Goal: Task Accomplishment & Management: Manage account settings

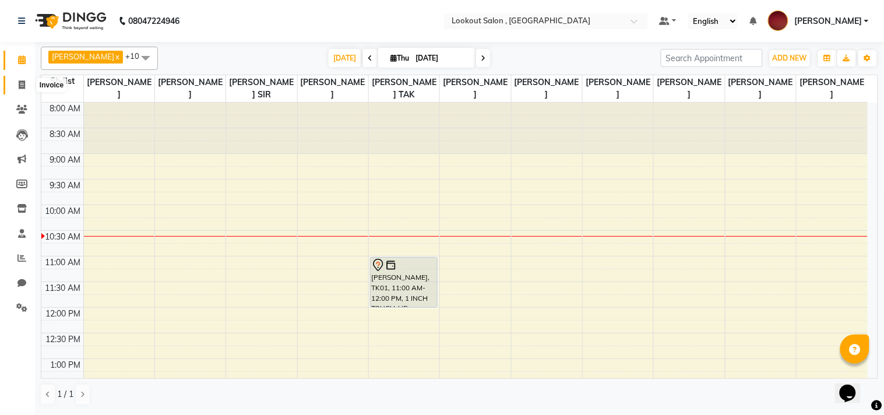
click at [13, 83] on span at bounding box center [22, 85] width 20 height 13
select select "151"
select select "service"
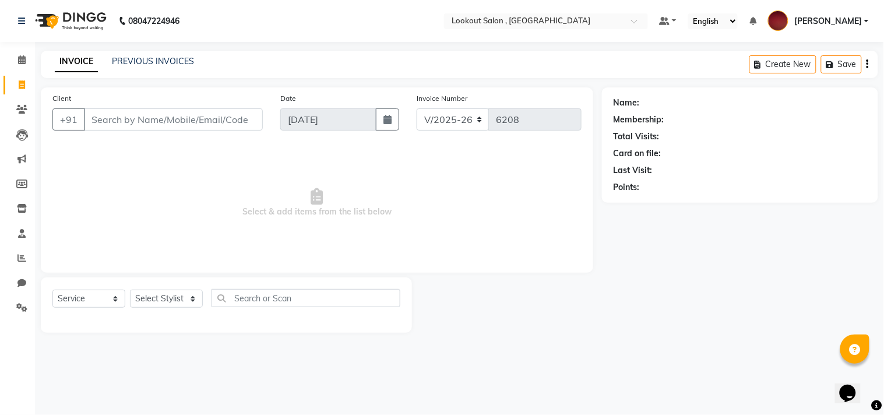
click at [126, 112] on input "Client" at bounding box center [173, 119] width 179 height 22
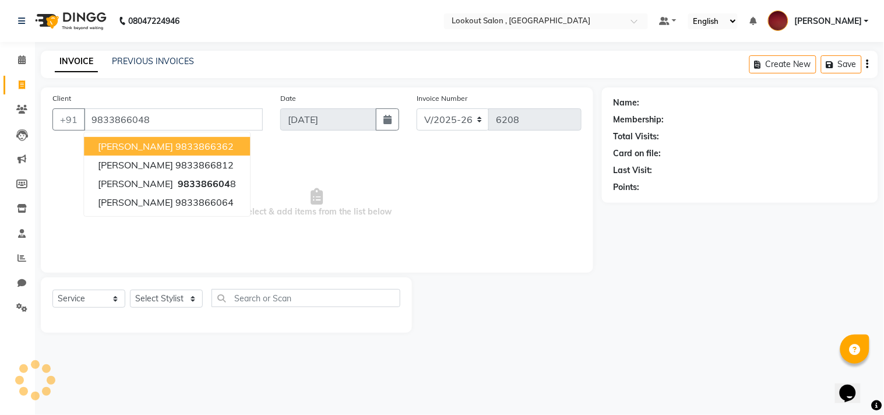
type input "9833866048"
select select "1: Object"
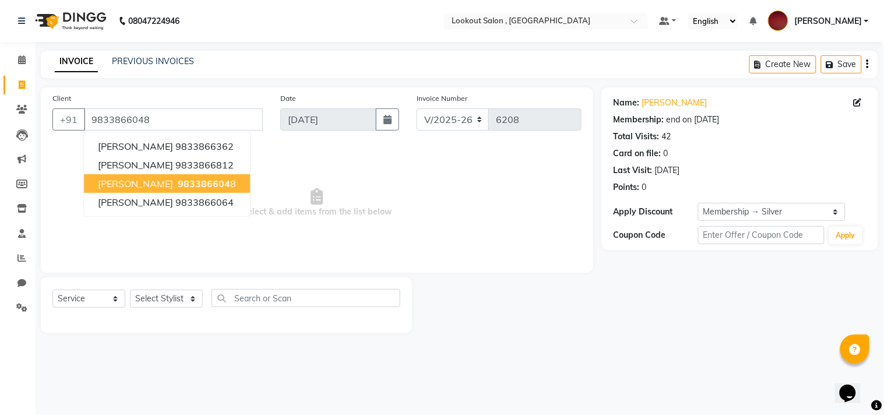
click at [150, 189] on button "[PERSON_NAME] 983386604 8" at bounding box center [167, 183] width 166 height 19
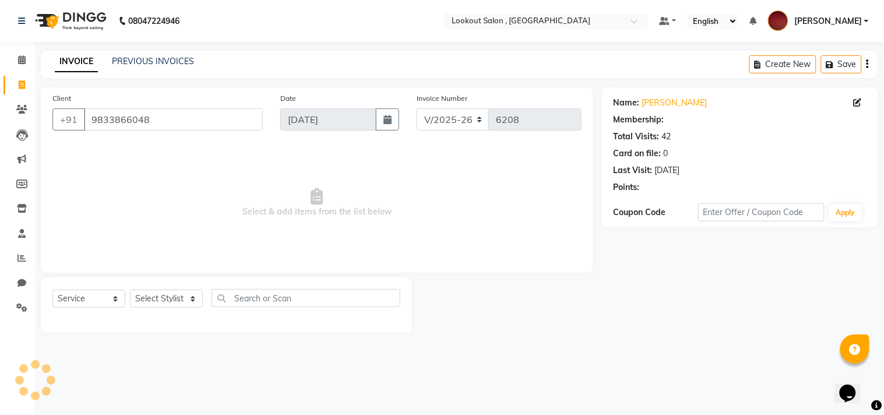
select select "1: Object"
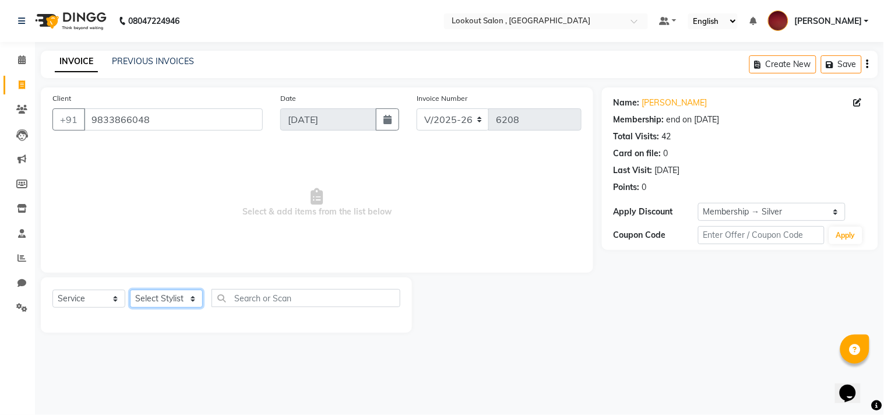
click at [161, 292] on select "Select Stylist [PERSON_NAME] [PERSON_NAME] [PERSON_NAME] [PERSON_NAME] kuldeep …" at bounding box center [166, 299] width 73 height 18
select select "48095"
click at [130, 290] on select "Select Stylist [PERSON_NAME] [PERSON_NAME] [PERSON_NAME] [PERSON_NAME] kuldeep …" at bounding box center [166, 299] width 73 height 18
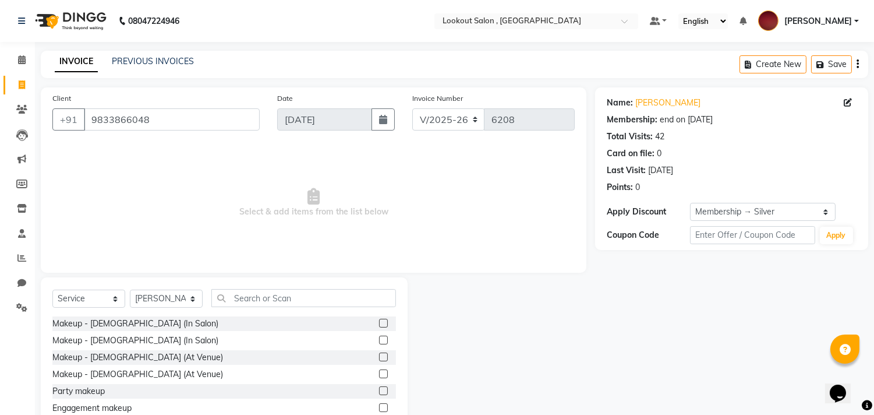
click at [287, 311] on div "Select Service Product Membership Package Voucher Prepaid Gift Card Select Styl…" at bounding box center [224, 302] width 344 height 27
click at [280, 305] on input "text" at bounding box center [303, 298] width 185 height 18
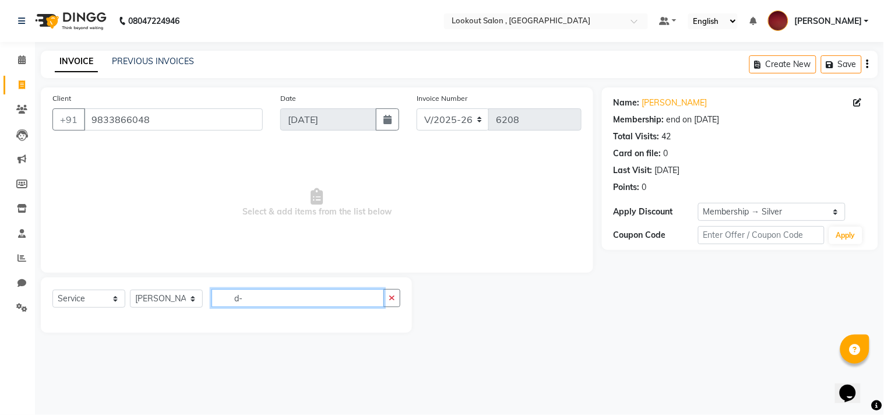
type input "d"
type input "D"
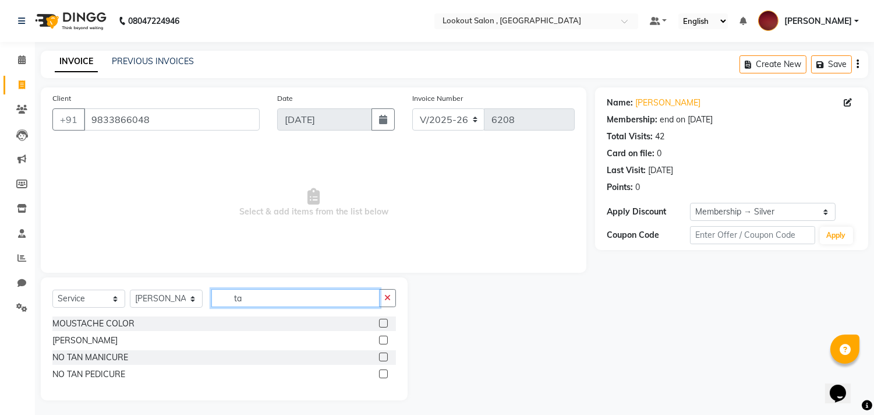
type input "t"
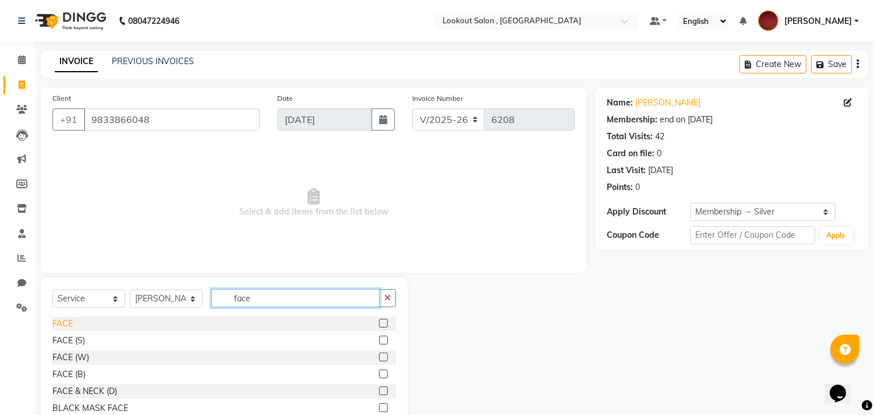
type input "face"
click at [65, 326] on div "FACE" at bounding box center [62, 323] width 20 height 12
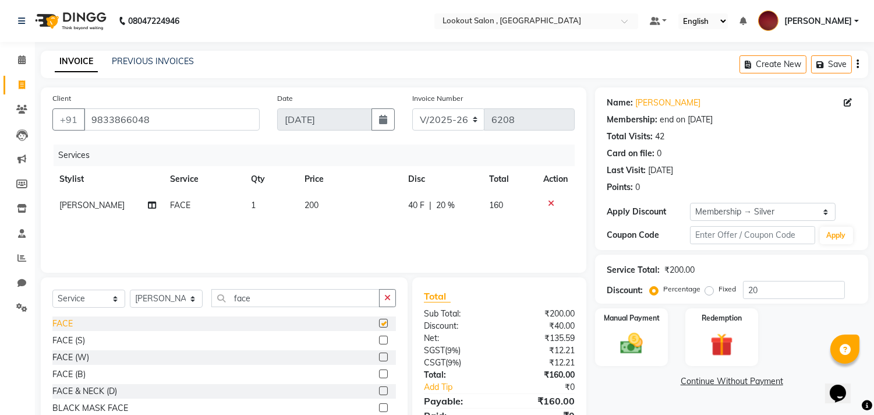
checkbox input "false"
click at [552, 200] on icon at bounding box center [551, 203] width 6 height 8
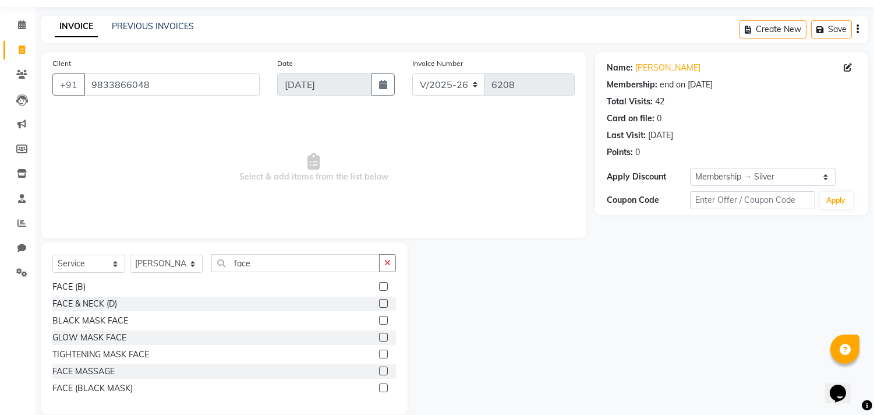
scroll to position [51, 0]
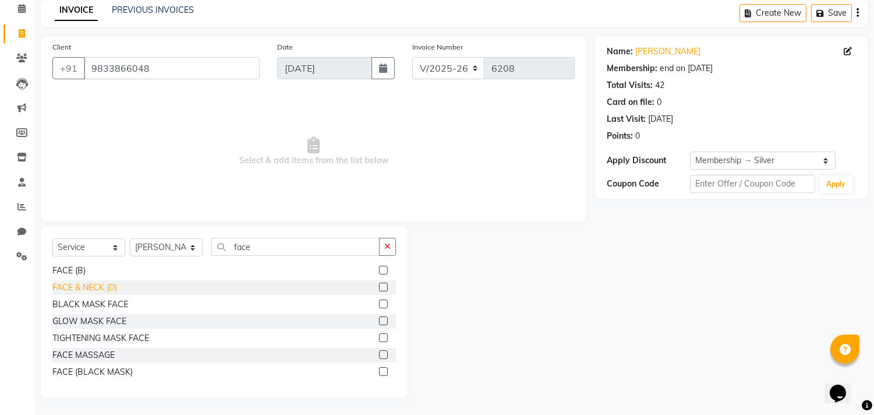
click at [105, 286] on div "FACE & NECK (D)" at bounding box center [84, 287] width 65 height 12
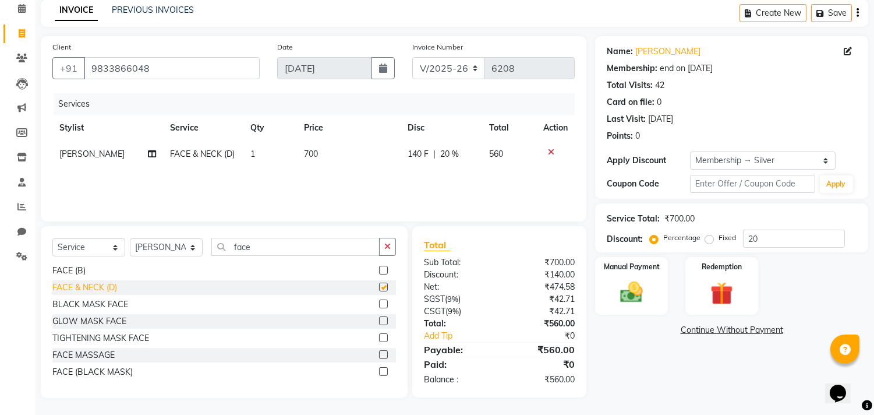
checkbox input "false"
click at [171, 252] on select "Select Stylist [PERSON_NAME] [PERSON_NAME] [PERSON_NAME] [PERSON_NAME] kuldeep …" at bounding box center [166, 247] width 73 height 18
select select "19837"
click at [130, 238] on select "Select Stylist [PERSON_NAME] [PERSON_NAME] [PERSON_NAME] [PERSON_NAME] kuldeep …" at bounding box center [166, 247] width 73 height 18
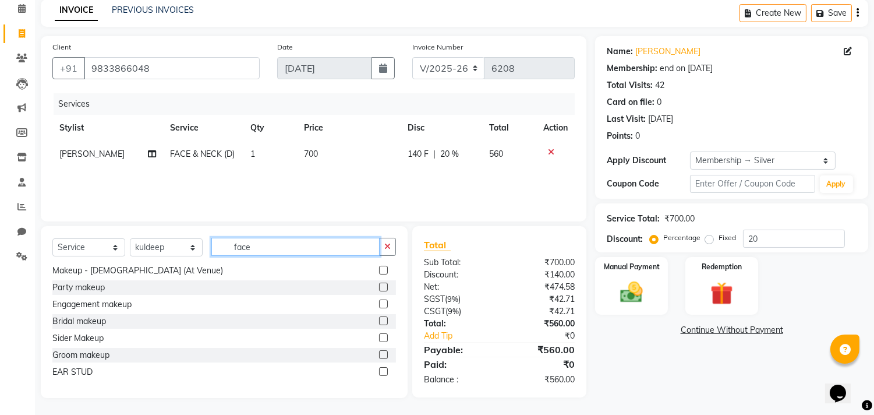
drag, startPoint x: 261, startPoint y: 246, endPoint x: 177, endPoint y: 274, distance: 88.6
click at [177, 274] on div "Select Service Product Membership Package Voucher Prepaid Gift Card Select Styl…" at bounding box center [224, 312] width 367 height 172
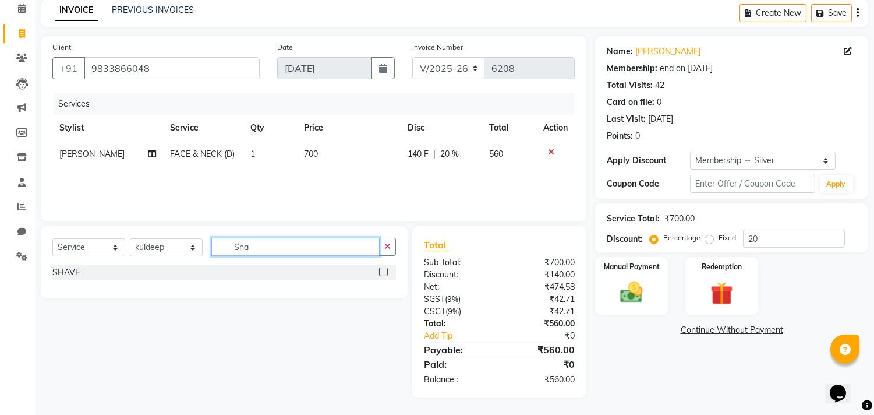
scroll to position [51, 0]
type input "Shave"
click at [68, 271] on div "SHAVE" at bounding box center [65, 273] width 27 height 12
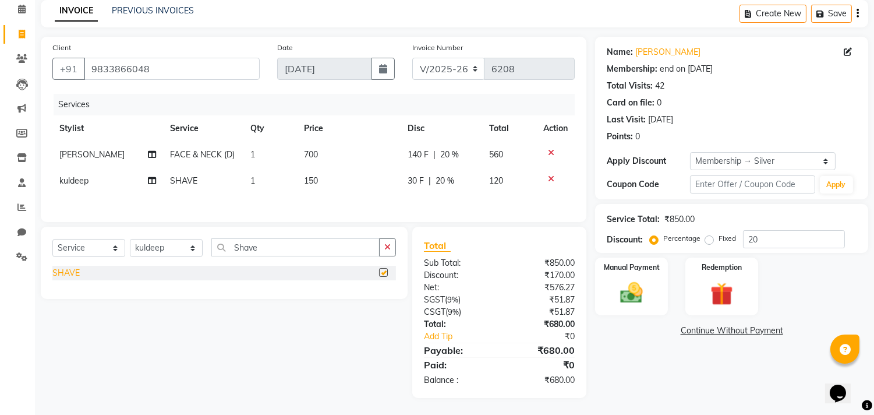
checkbox input "false"
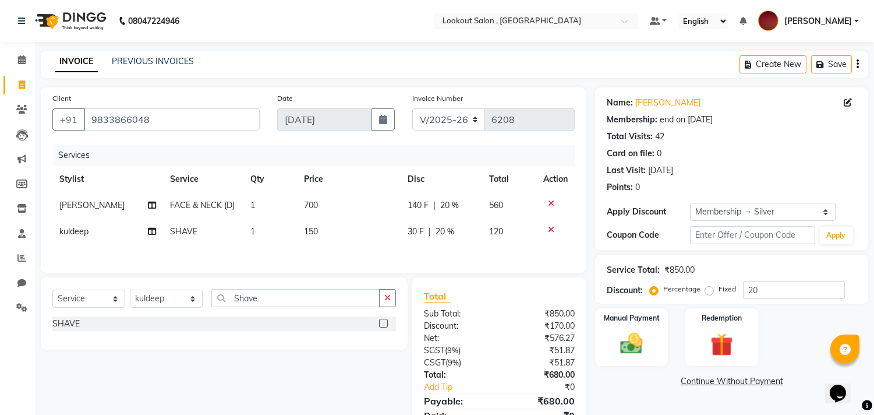
drag, startPoint x: 873, startPoint y: 120, endPoint x: 873, endPoint y: 216, distance: 96.1
click at [873, 216] on div "Name: [PERSON_NAME] Membership: end on [DATE] Total Visits: 42 Card on file: 0 …" at bounding box center [736, 267] width 282 height 361
click at [816, 58] on button "Save" at bounding box center [832, 64] width 41 height 18
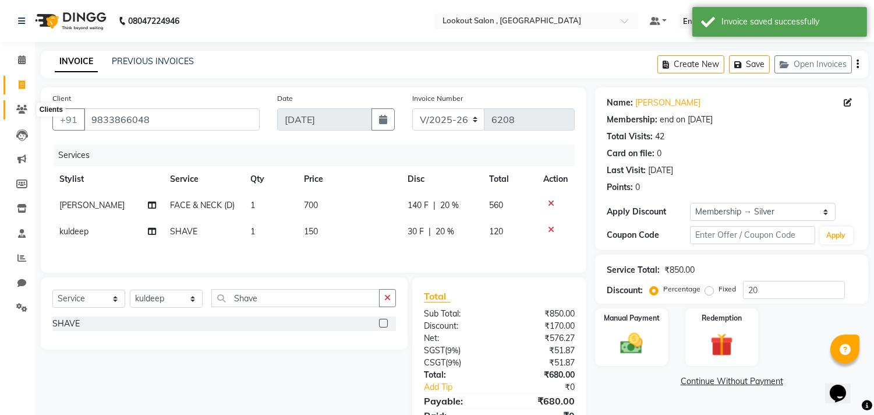
click at [20, 104] on span at bounding box center [22, 109] width 20 height 13
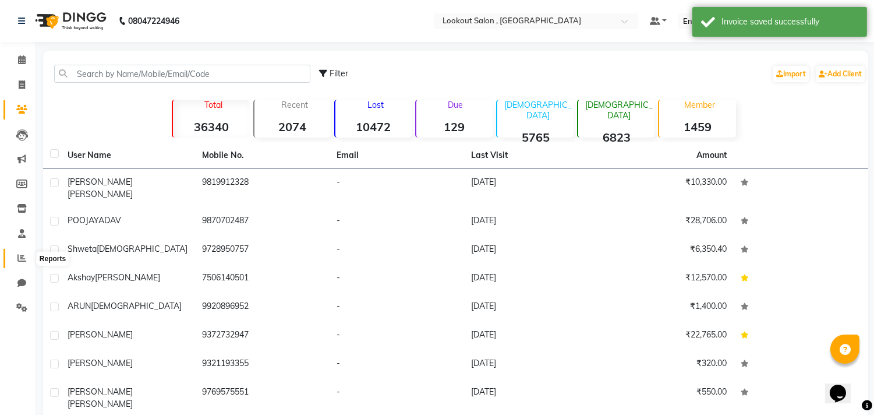
click at [21, 258] on icon at bounding box center [21, 257] width 9 height 9
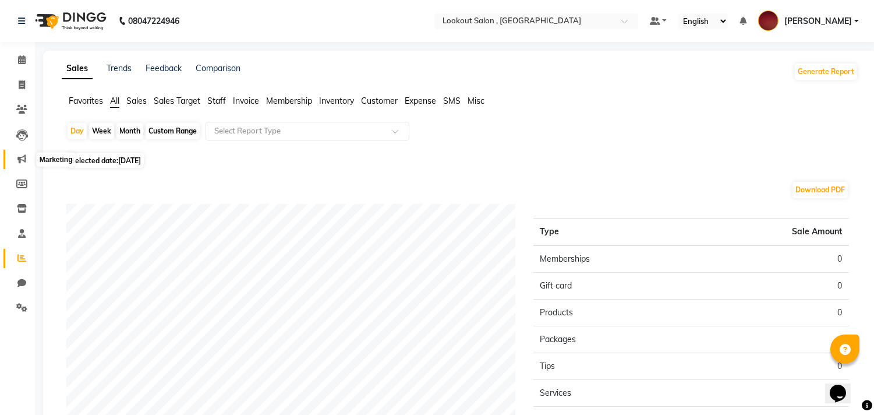
click at [18, 163] on icon at bounding box center [21, 158] width 9 height 9
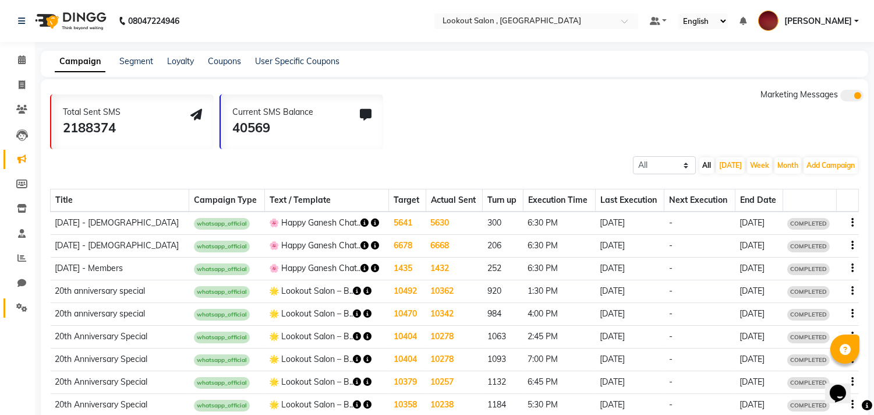
click at [19, 299] on link "Settings" at bounding box center [17, 307] width 28 height 19
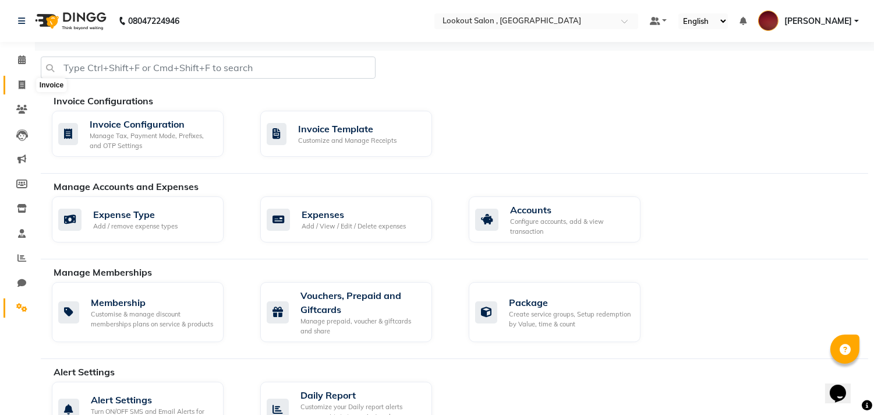
click at [15, 79] on span at bounding box center [22, 85] width 20 height 13
select select "service"
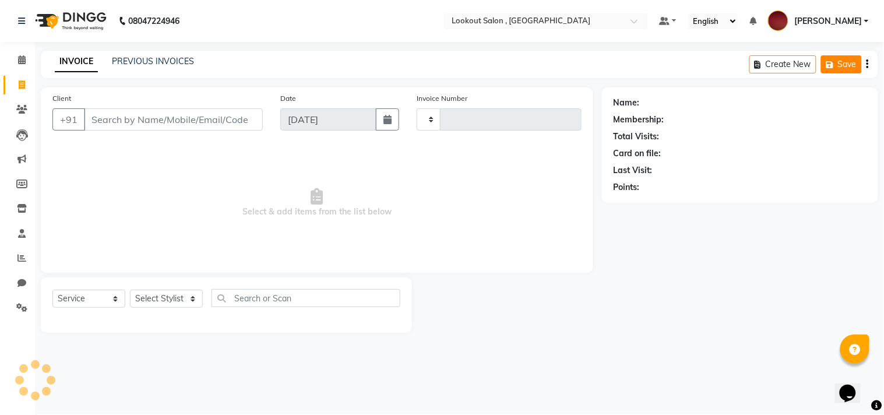
type input "6208"
select select "151"
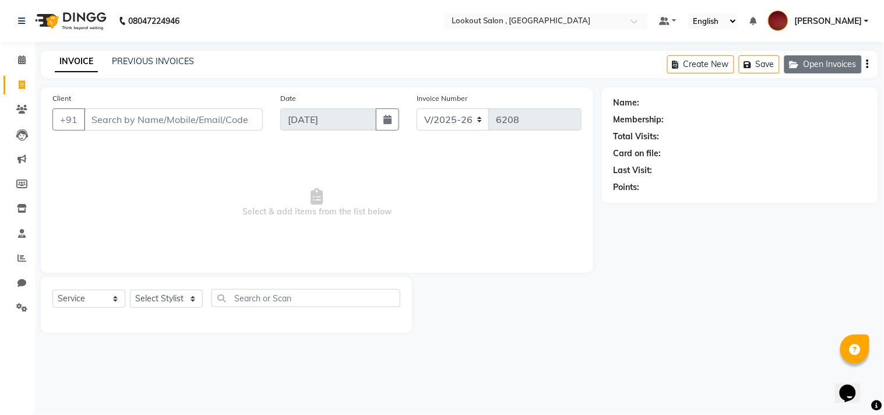
click at [826, 59] on button "Open Invoices" at bounding box center [822, 64] width 77 height 18
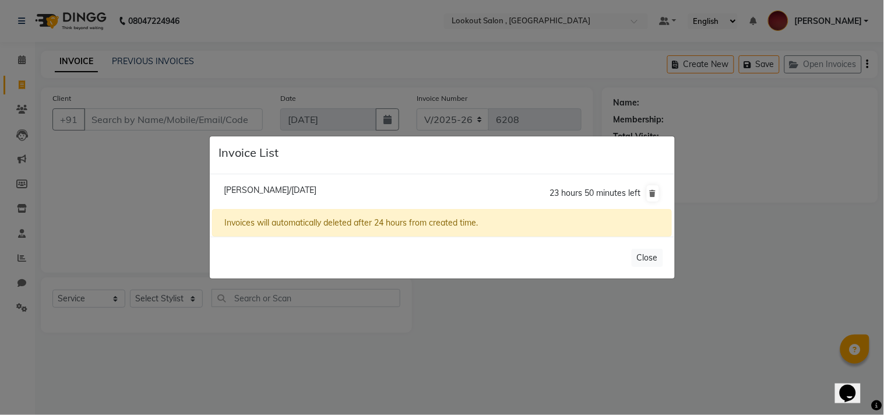
click at [316, 185] on span "[PERSON_NAME]/[DATE]" at bounding box center [270, 190] width 93 height 10
type input "9833866048"
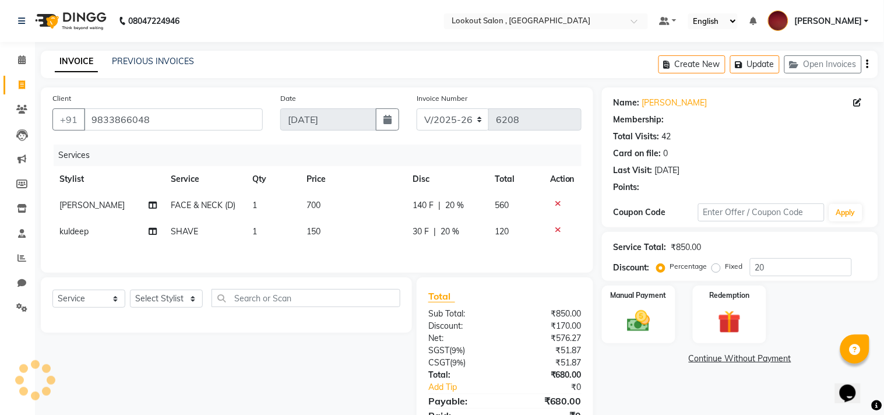
type input "0"
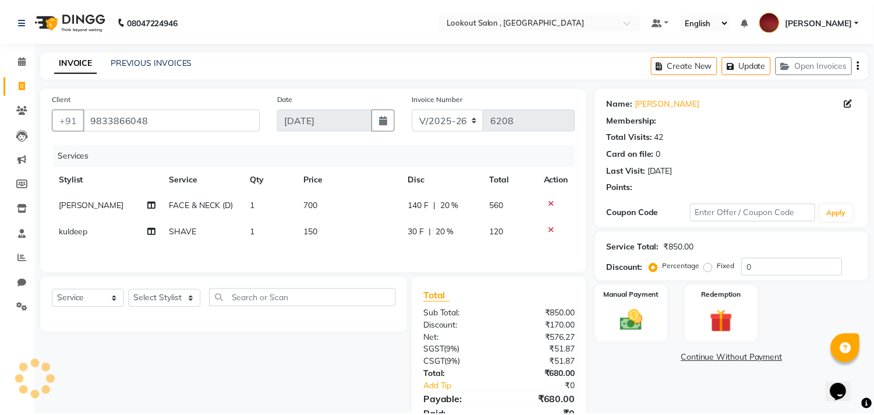
select select "1: Object"
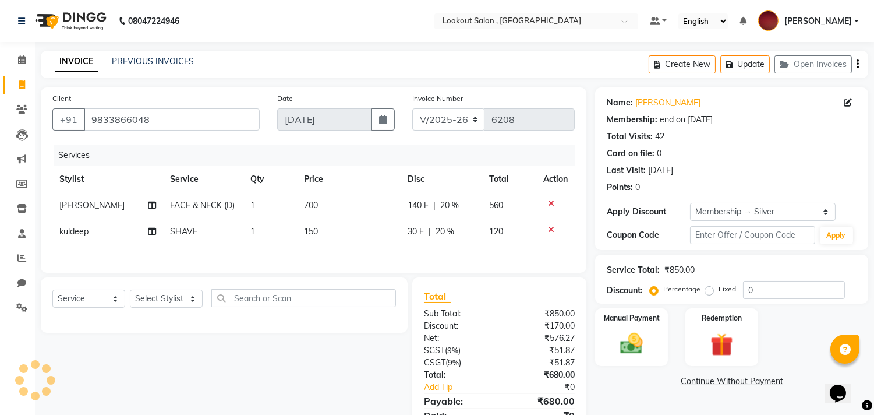
type input "20"
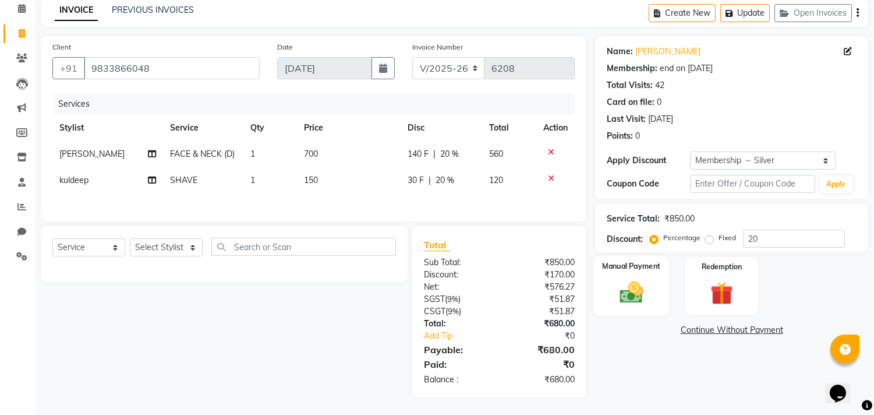
click at [618, 266] on label "Manual Payment" at bounding box center [632, 265] width 58 height 11
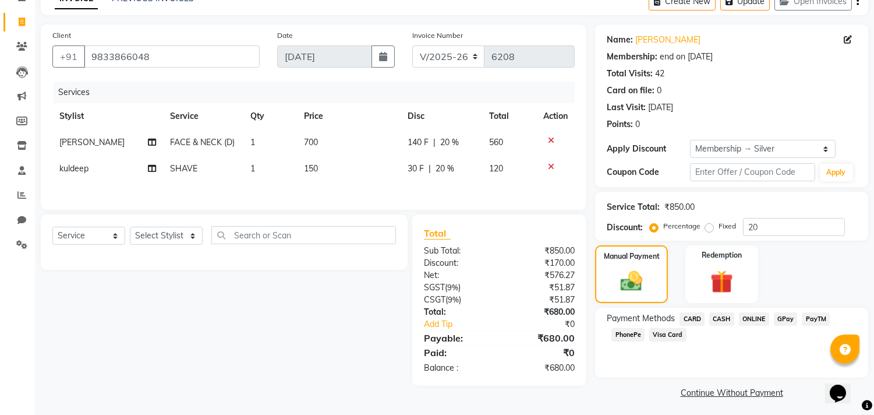
scroll to position [66, 0]
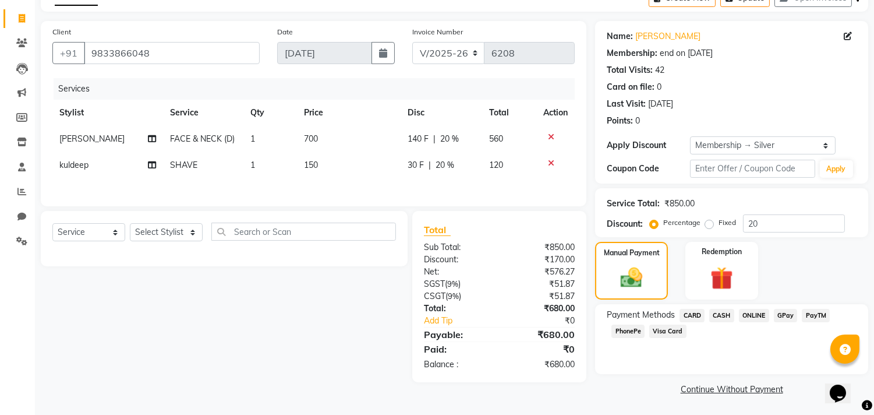
click at [686, 311] on span "CARD" at bounding box center [692, 315] width 25 height 13
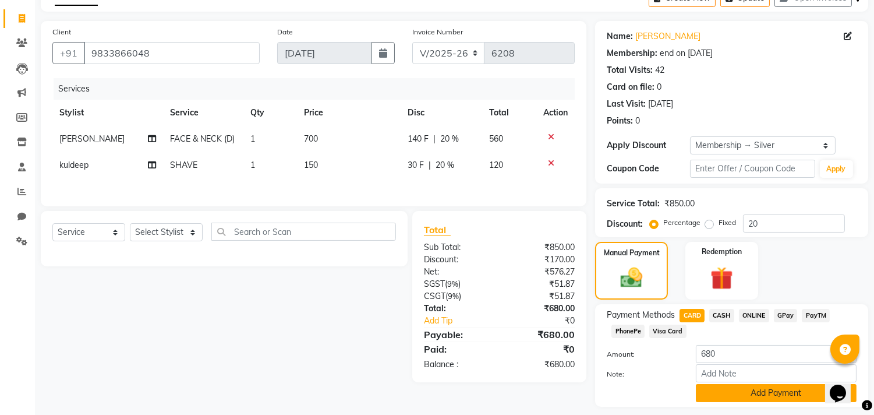
click at [712, 390] on button "Add Payment" at bounding box center [776, 393] width 161 height 18
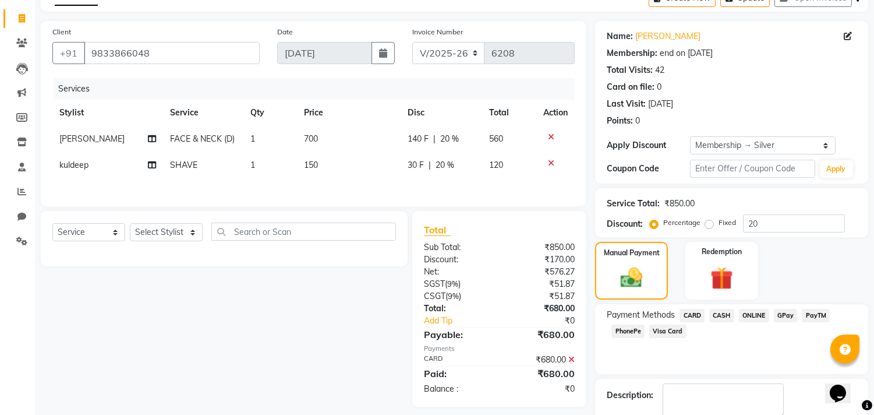
scroll to position [132, 0]
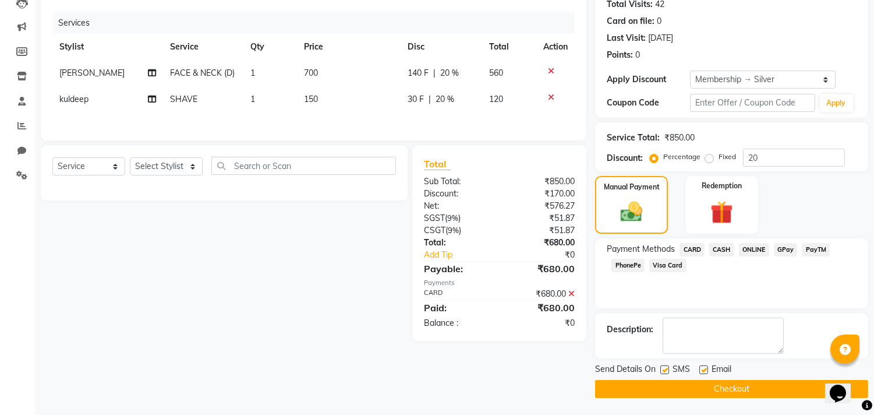
click at [694, 384] on button "Checkout" at bounding box center [731, 389] width 273 height 18
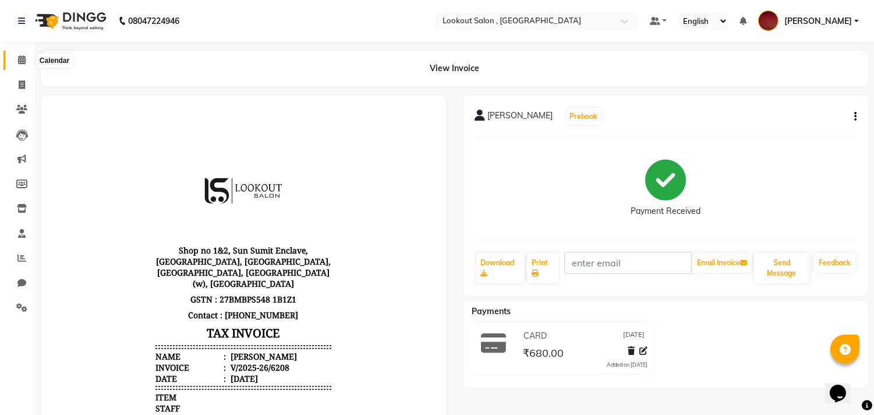
click at [24, 63] on icon at bounding box center [22, 59] width 8 height 9
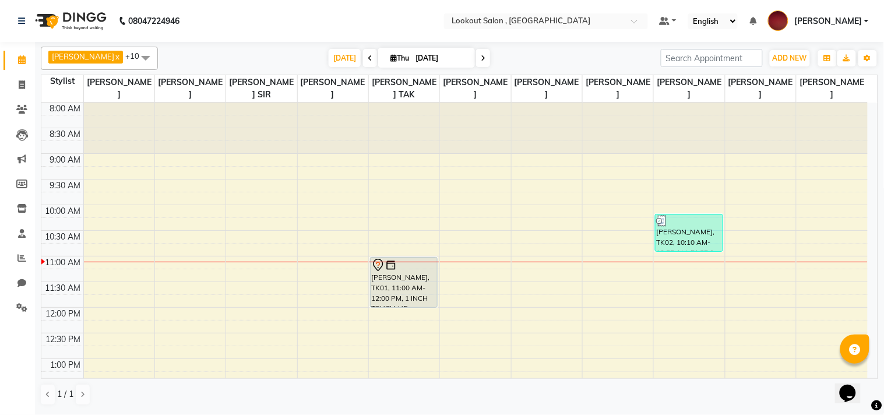
click at [481, 60] on icon at bounding box center [483, 58] width 5 height 7
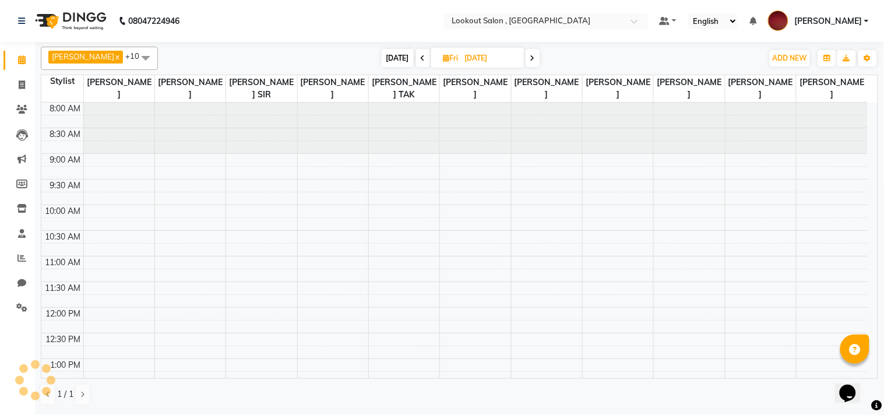
scroll to position [154, 0]
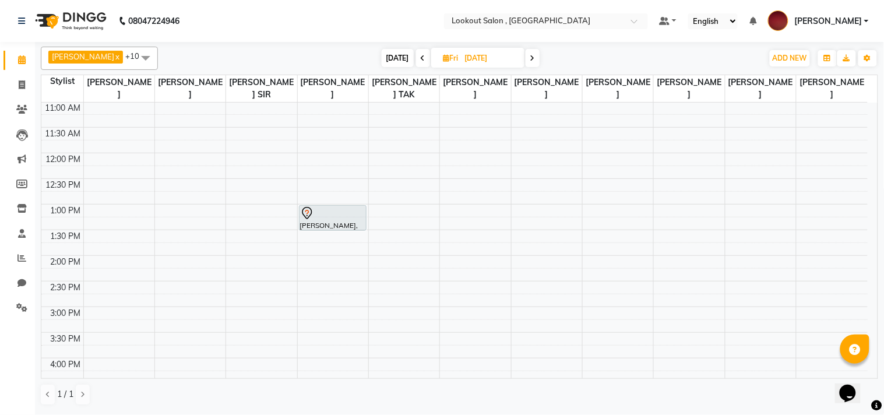
click at [525, 62] on span at bounding box center [532, 58] width 14 height 18
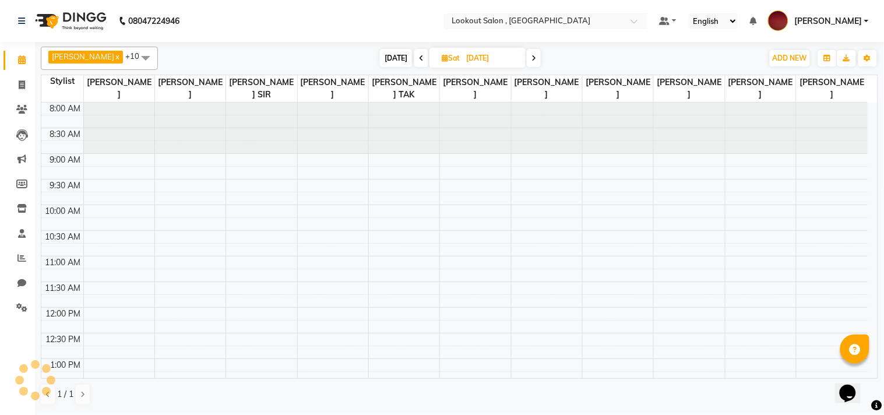
click at [527, 62] on span at bounding box center [534, 58] width 14 height 18
type input "[DATE]"
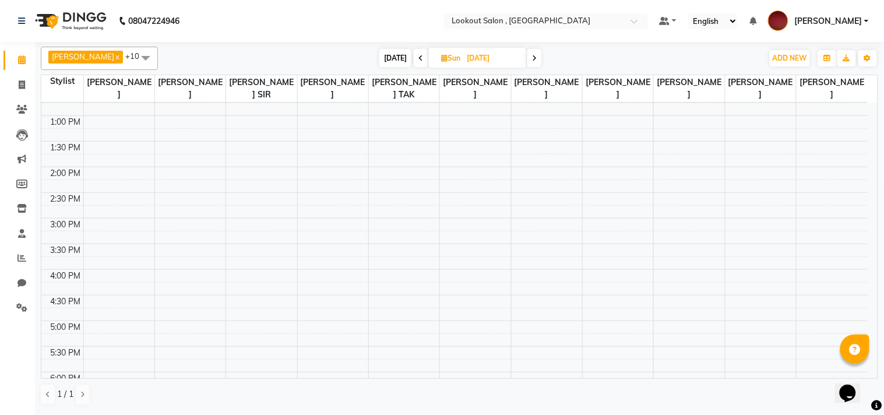
scroll to position [247, 0]
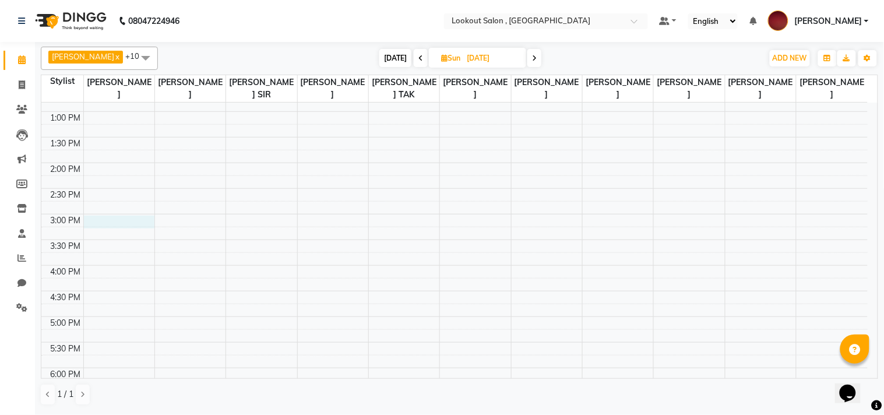
click at [119, 218] on div "8:00 AM 8:30 AM 9:00 AM 9:30 AM 10:00 AM 10:30 AM 11:00 AM 11:30 AM 12:00 PM 12…" at bounding box center [454, 266] width 826 height 820
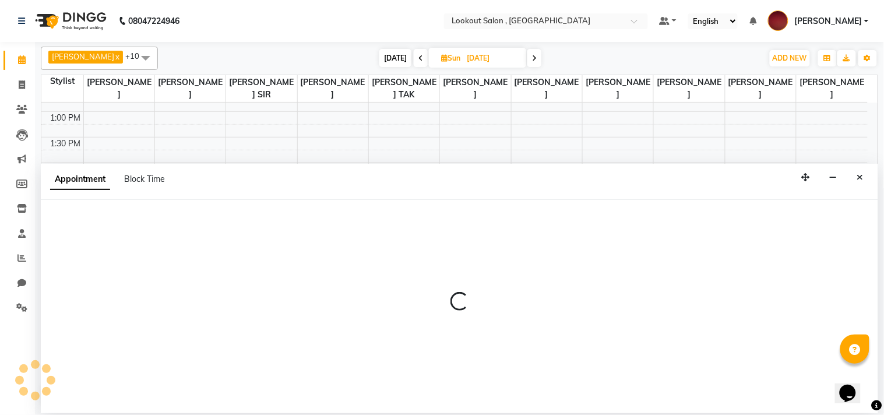
select select "4387"
select select "900"
select select "tentative"
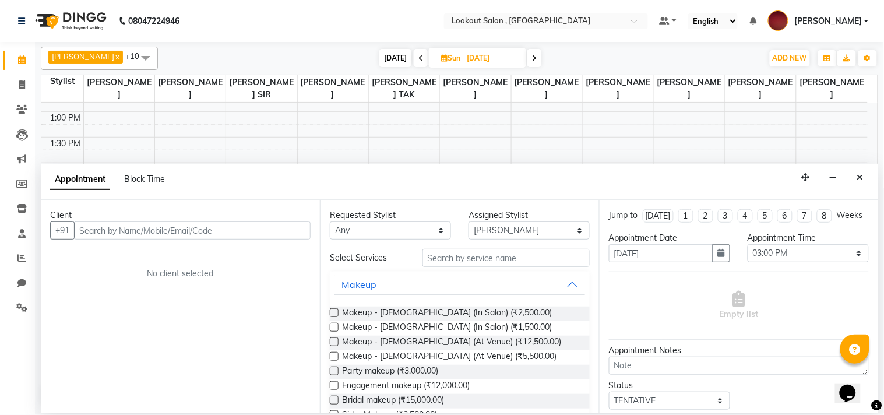
click at [217, 207] on div "Client +91 No client selected" at bounding box center [180, 306] width 279 height 213
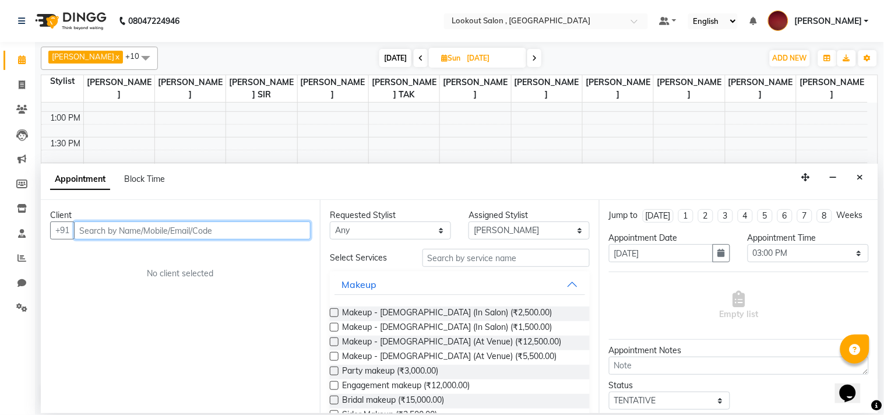
click at [218, 237] on input "text" at bounding box center [192, 230] width 237 height 18
type input "9326236731"
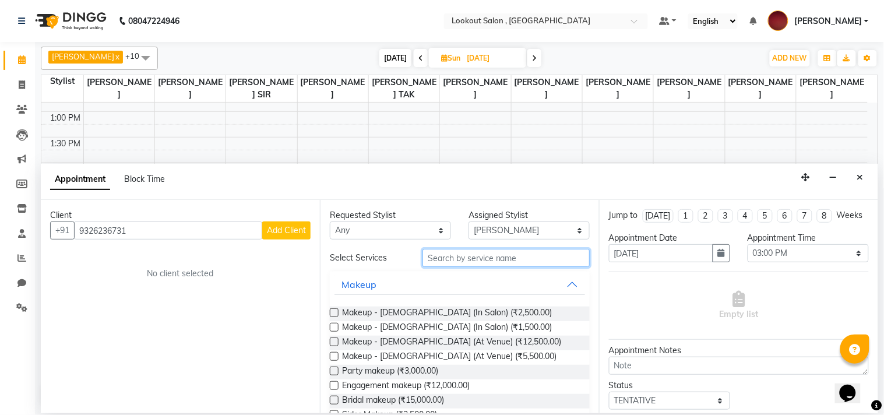
click at [492, 263] on input "text" at bounding box center [505, 258] width 167 height 18
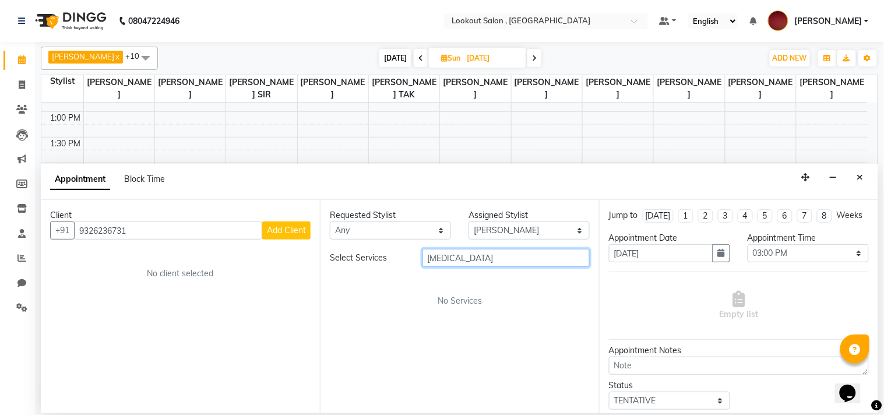
type input "[MEDICAL_DATA]"
click at [282, 231] on span "Add Client" at bounding box center [286, 230] width 39 height 10
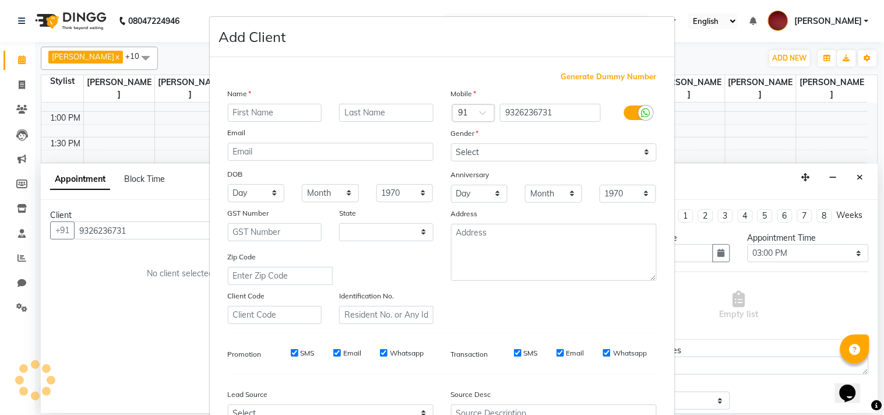
select select "22"
click at [228, 115] on input "text" at bounding box center [275, 113] width 94 height 18
type input "Neha"
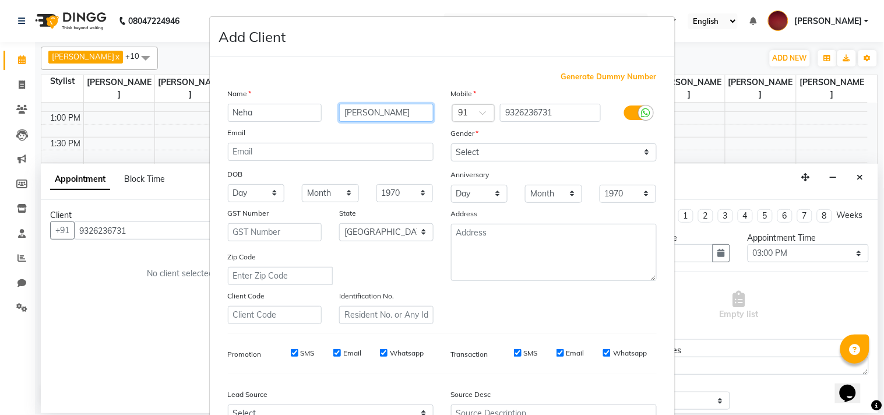
type input "[PERSON_NAME]"
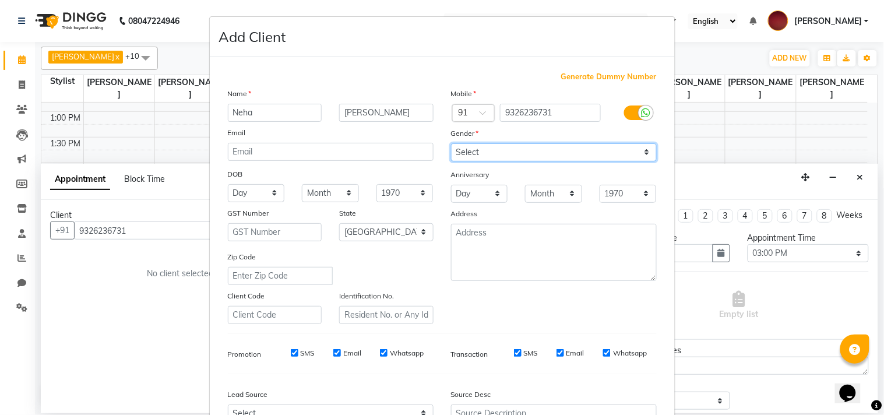
click at [456, 149] on select "Select [DEMOGRAPHIC_DATA] [DEMOGRAPHIC_DATA] Other Prefer Not To Say" at bounding box center [554, 152] width 206 height 18
select select "[DEMOGRAPHIC_DATA]"
click at [451, 143] on select "Select [DEMOGRAPHIC_DATA] [DEMOGRAPHIC_DATA] Other Prefer Not To Say" at bounding box center [554, 152] width 206 height 18
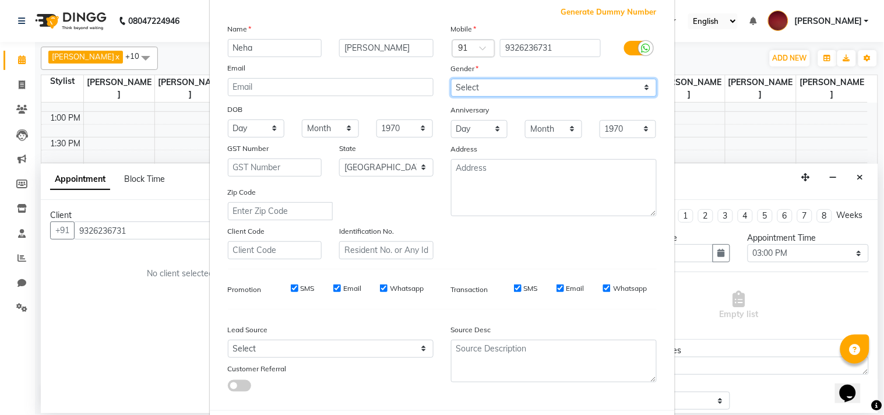
scroll to position [124, 0]
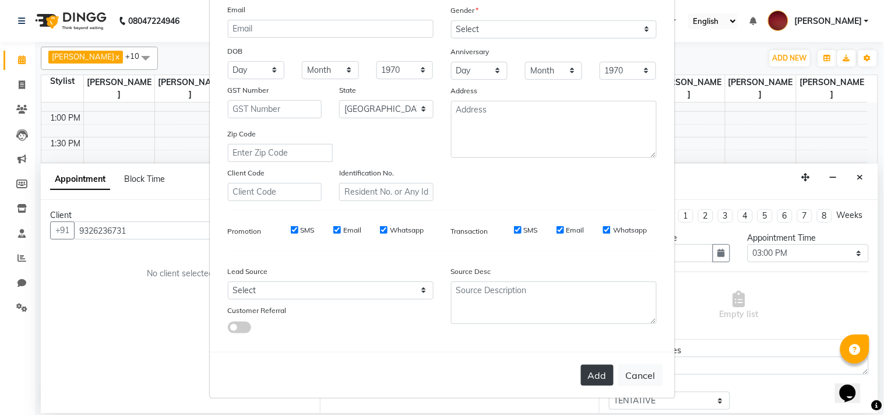
click at [600, 369] on button "Add" at bounding box center [597, 375] width 33 height 21
select select
select select "null"
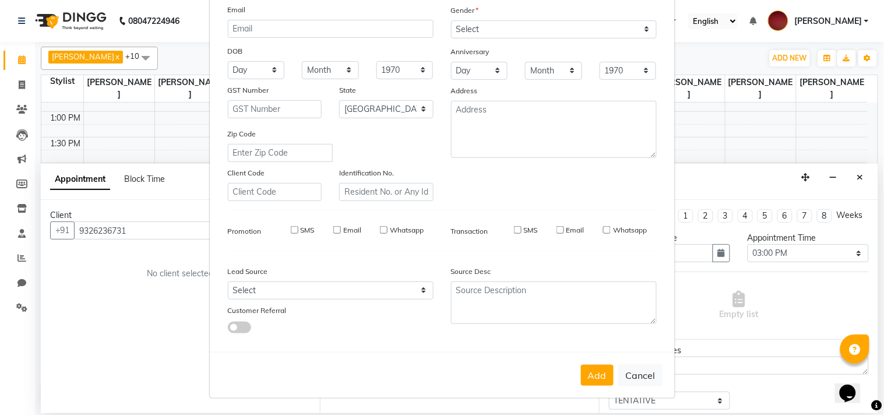
select select
checkbox input "false"
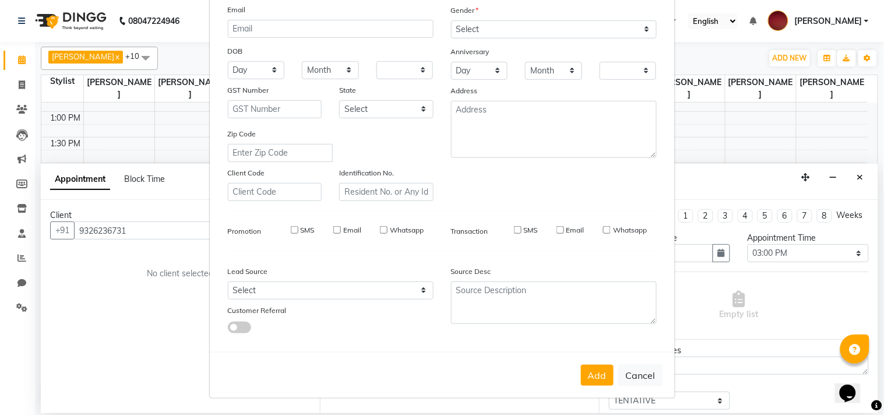
checkbox input "false"
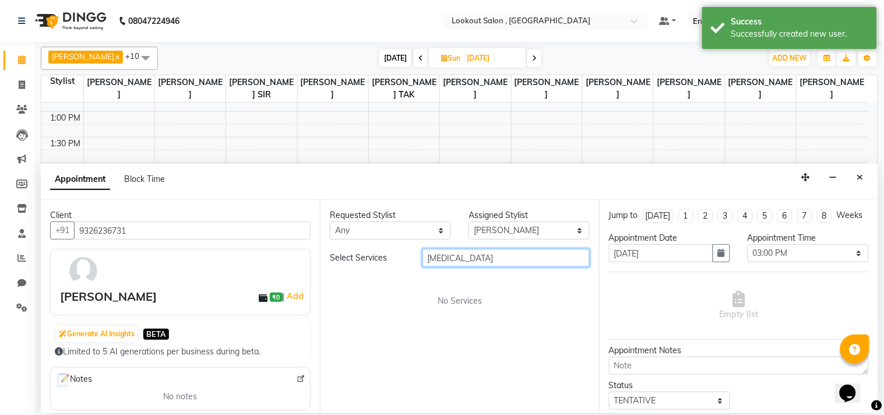
click at [481, 259] on input "[MEDICAL_DATA]" at bounding box center [505, 258] width 167 height 18
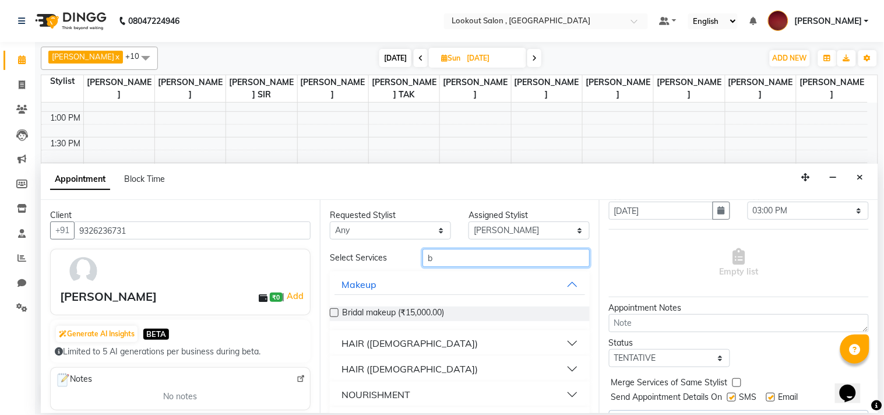
scroll to position [83, 0]
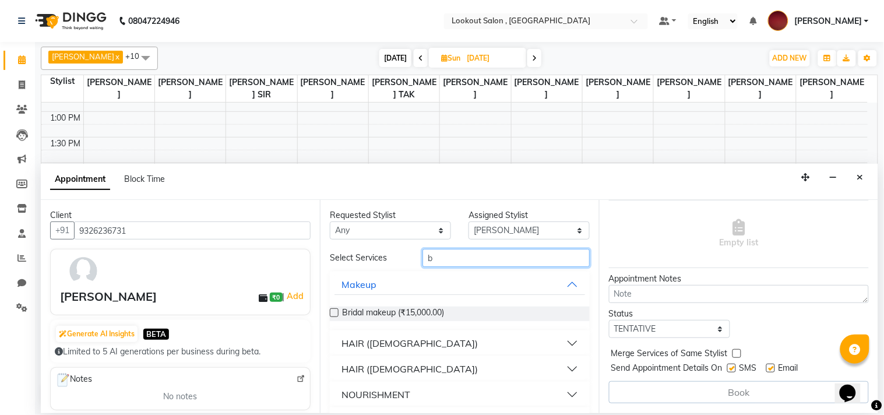
drag, startPoint x: 873, startPoint y: 303, endPoint x: 19, endPoint y: 19, distance: 900.1
type input "b"
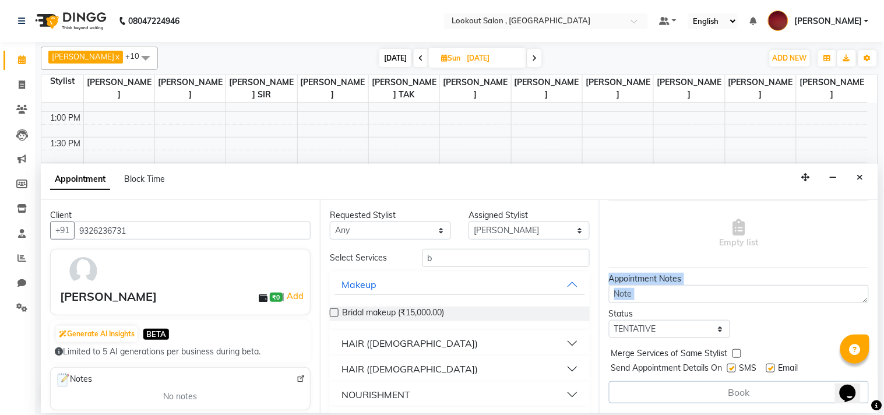
drag, startPoint x: 600, startPoint y: 280, endPoint x: 600, endPoint y: 305, distance: 25.1
click at [600, 305] on div "Jump to [DATE] 1 2 3 4 5 6 7 8 Weeks Appointment Date [DATE] Appointment Time S…" at bounding box center [738, 306] width 279 height 213
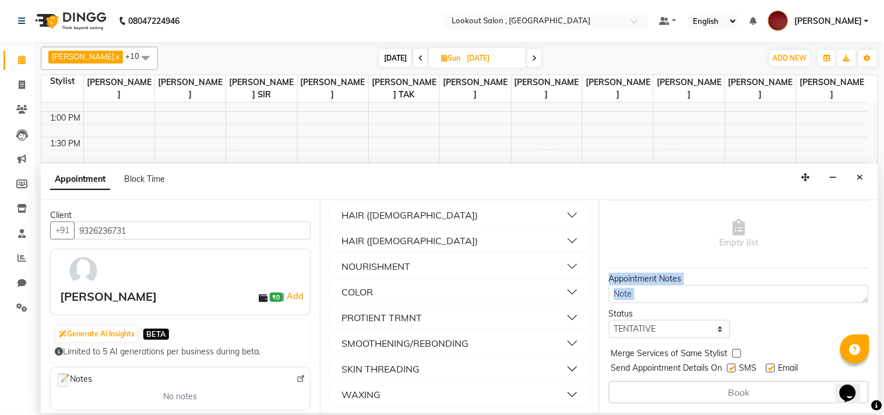
scroll to position [175, 0]
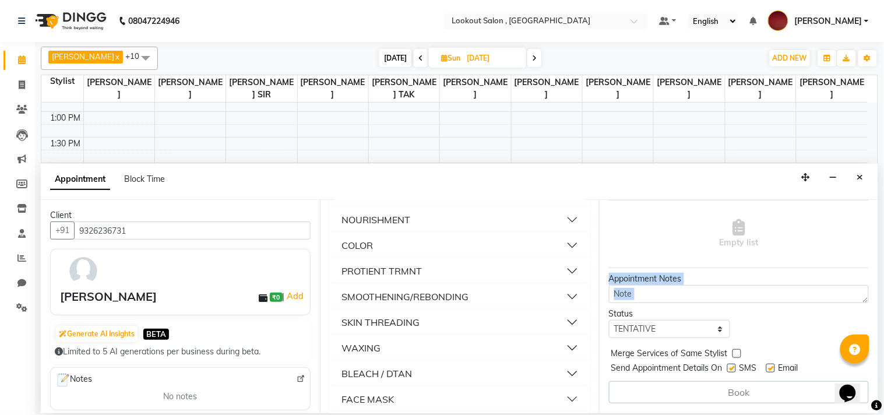
click at [405, 278] on button "PROTIENT TRMNT" at bounding box center [459, 270] width 251 height 21
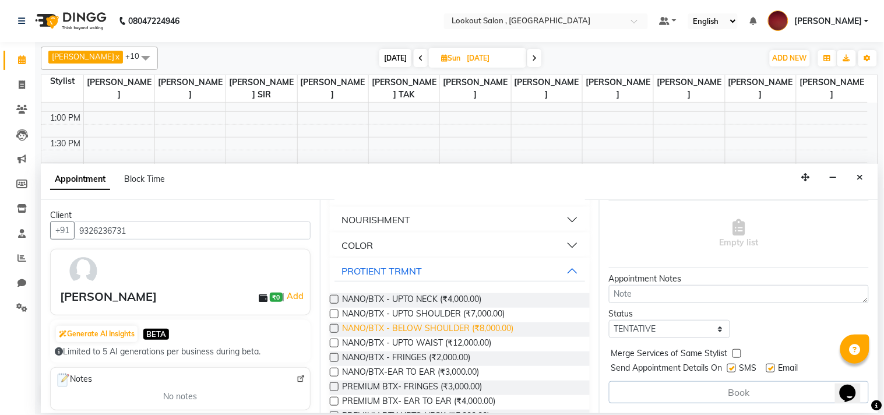
click at [491, 331] on span "NANO/BTX - BELOW SHOULDER (₹8,000.00)" at bounding box center [427, 329] width 171 height 15
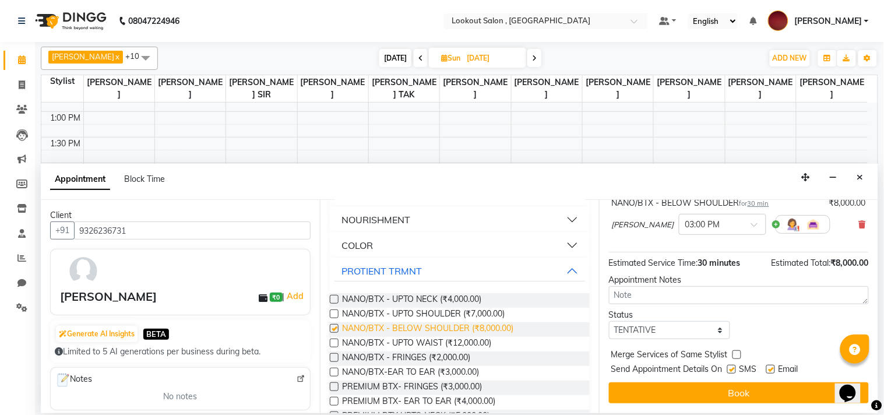
checkbox input "false"
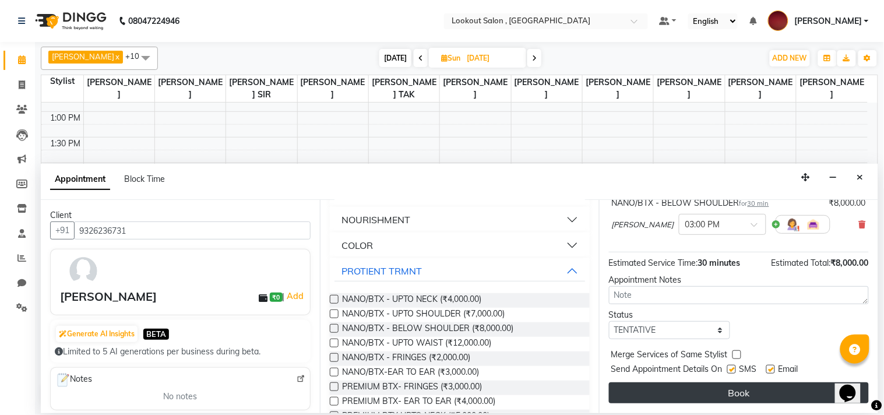
click at [694, 403] on button "Book" at bounding box center [739, 392] width 260 height 21
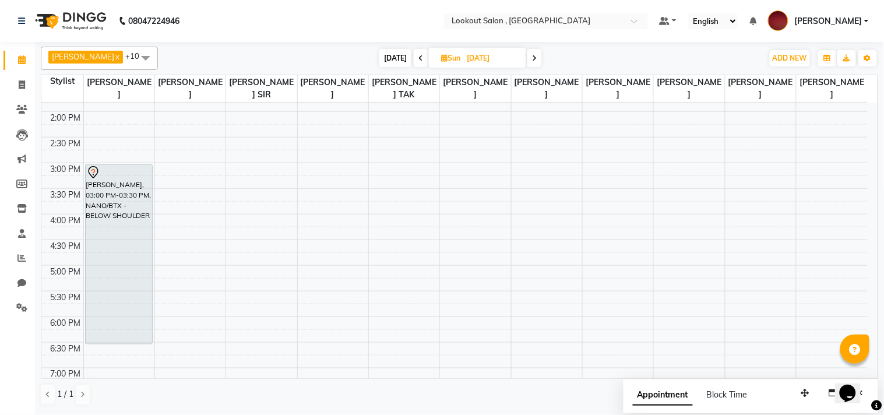
scroll to position [300, 0]
drag, startPoint x: 137, startPoint y: 241, endPoint x: 122, endPoint y: 316, distance: 77.2
click at [122, 316] on div "[PERSON_NAME], 03:00 PM-03:30 PM, NANO/BTX - BELOW SHOULDER [PERSON_NAME], 03:0…" at bounding box center [119, 213] width 70 height 820
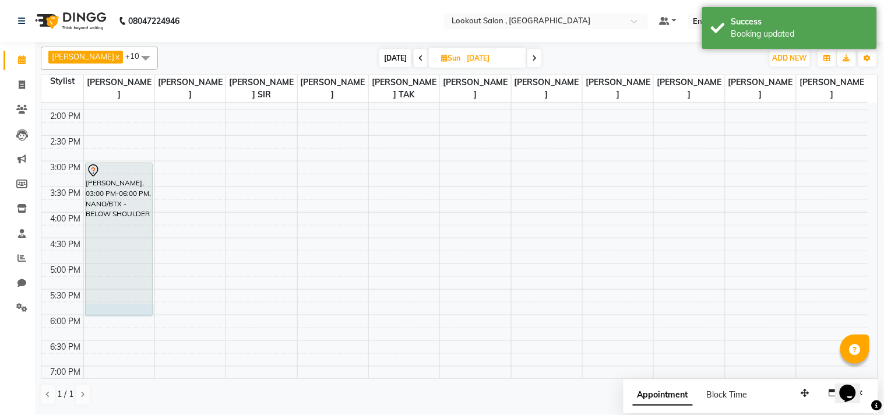
click at [122, 316] on div "[PERSON_NAME], 03:00 PM-06:00 PM, NANO/BTX - BELOW SHOULDER" at bounding box center [119, 240] width 68 height 154
select select "4387"
select select "tentative"
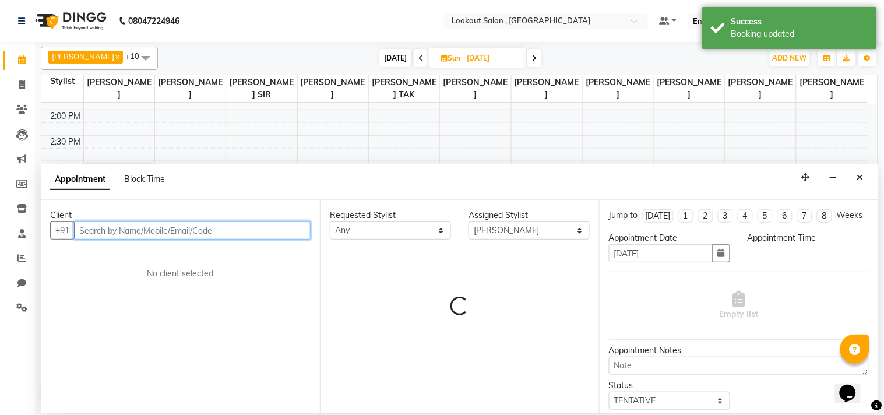
select select "1065"
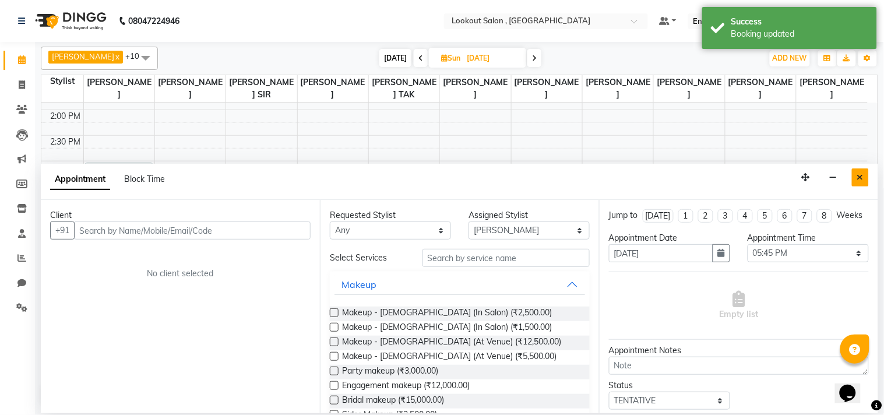
click at [858, 175] on icon "Close" at bounding box center [860, 177] width 6 height 8
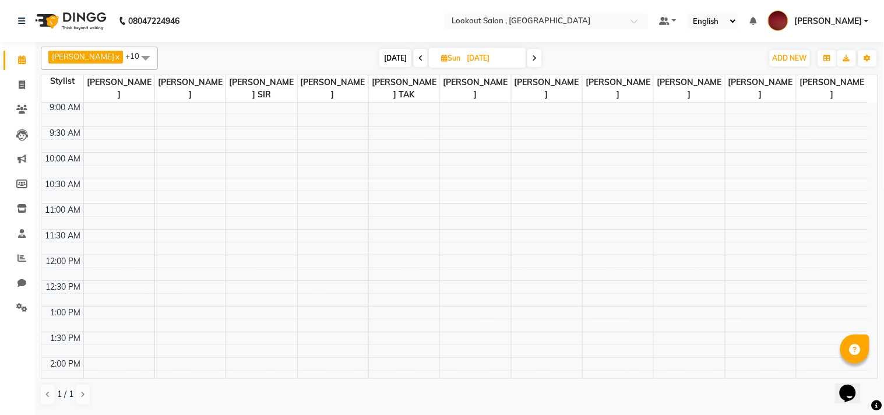
scroll to position [118, 0]
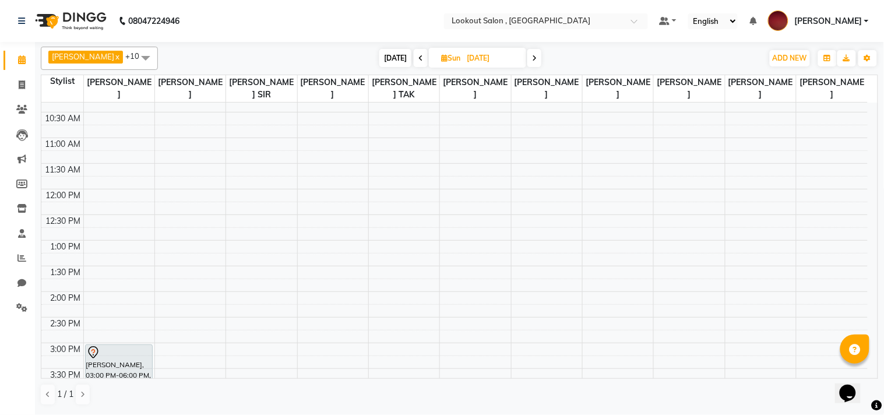
click at [252, 246] on div "8:00 AM 8:30 AM 9:00 AM 9:30 AM 10:00 AM 10:30 AM 11:00 AM 11:30 AM 12:00 PM 12…" at bounding box center [454, 394] width 826 height 820
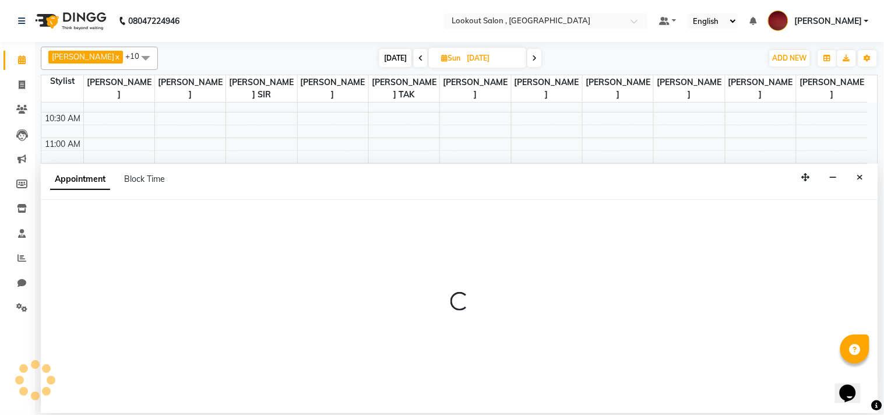
select select "6223"
select select "780"
select select "tentative"
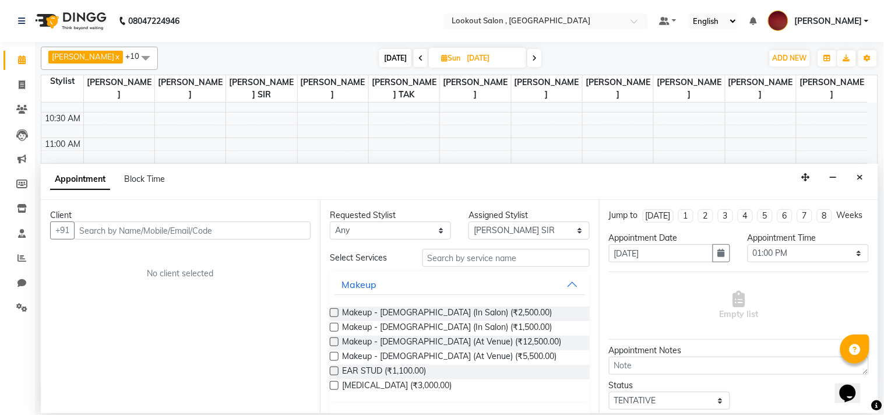
click at [231, 237] on input "text" at bounding box center [192, 230] width 237 height 18
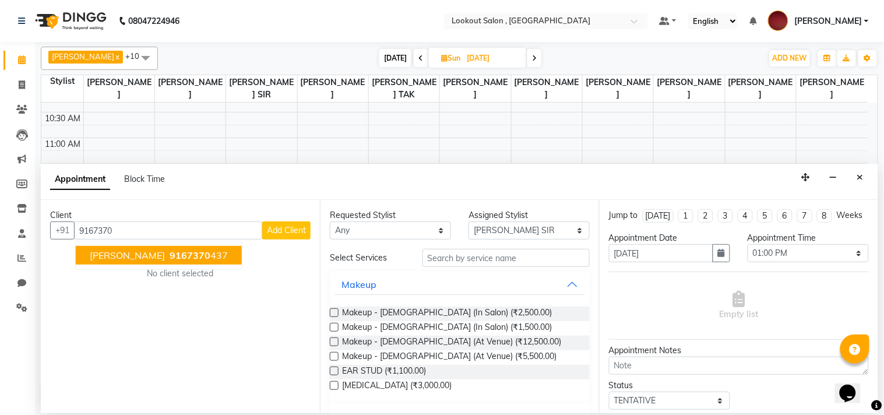
click at [170, 260] on span "9167370" at bounding box center [190, 255] width 41 height 12
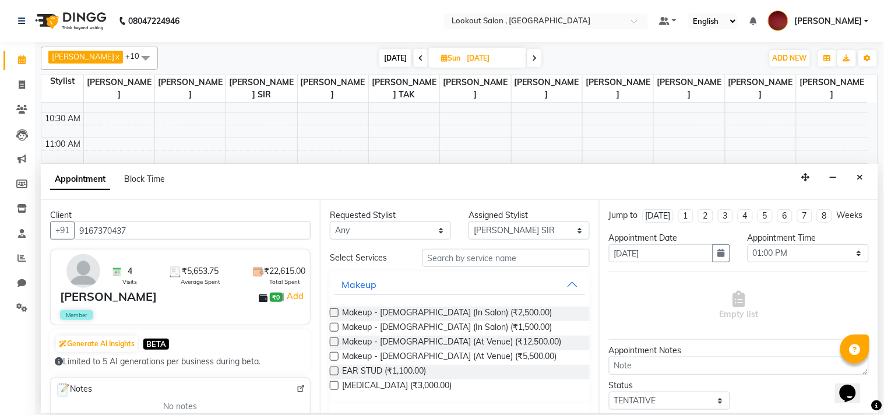
type input "9167370437"
click at [475, 264] on input "text" at bounding box center [505, 258] width 167 height 18
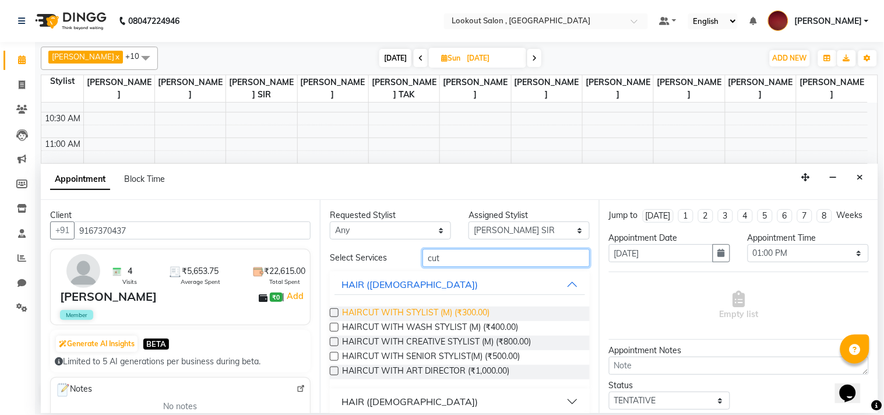
type input "cut"
click at [464, 308] on span "HAIRCUT WITH STYLIST (M) (₹300.00)" at bounding box center [415, 313] width 147 height 15
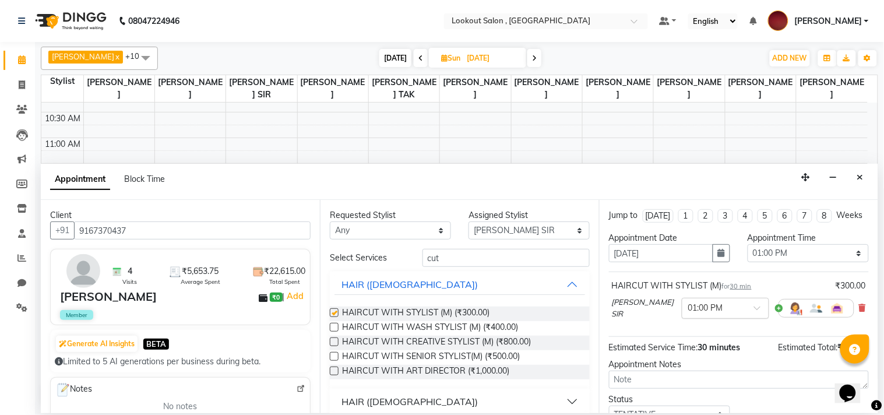
checkbox input "false"
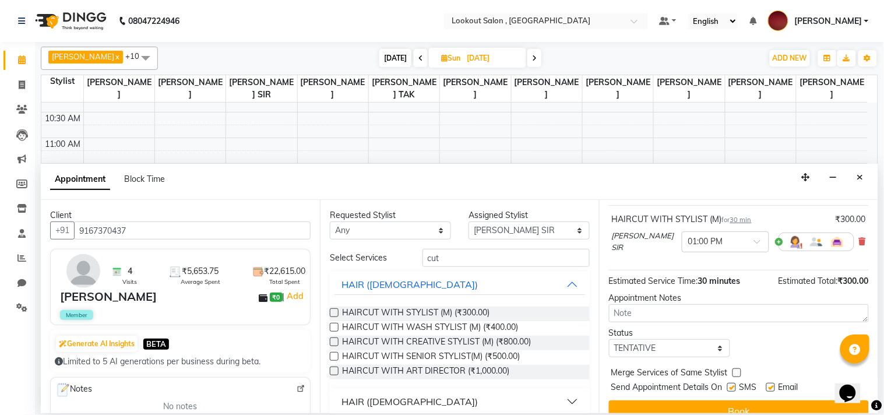
scroll to position [94, 0]
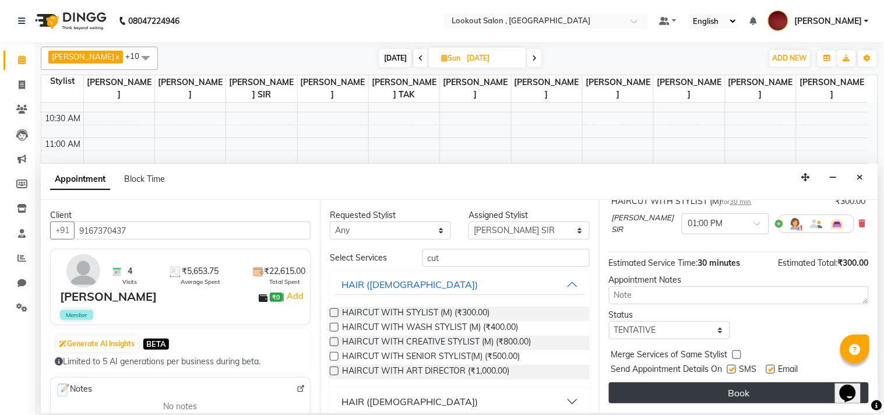
click at [673, 394] on button "Book" at bounding box center [739, 392] width 260 height 21
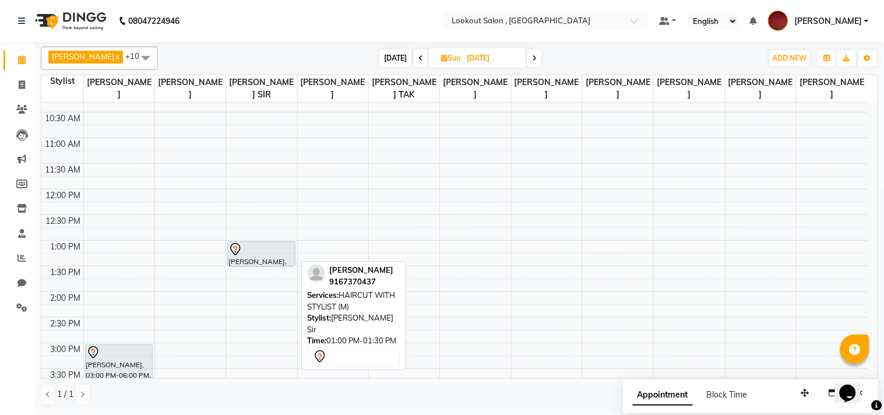
click at [274, 253] on div at bounding box center [260, 249] width 65 height 14
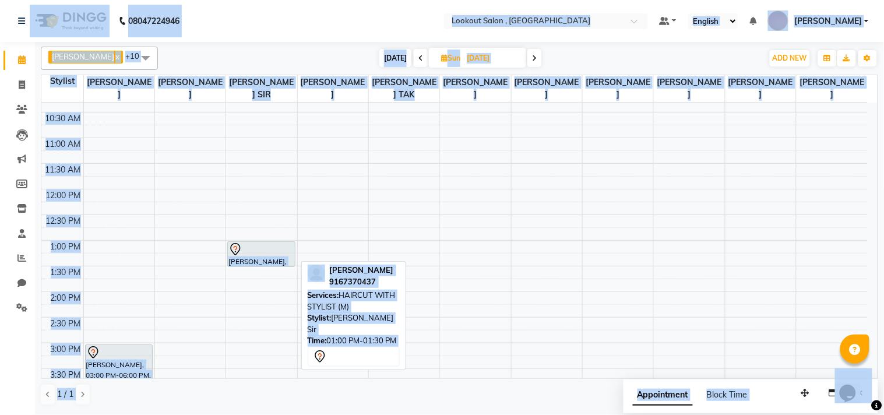
click at [274, 253] on div at bounding box center [260, 249] width 65 height 14
select select "7"
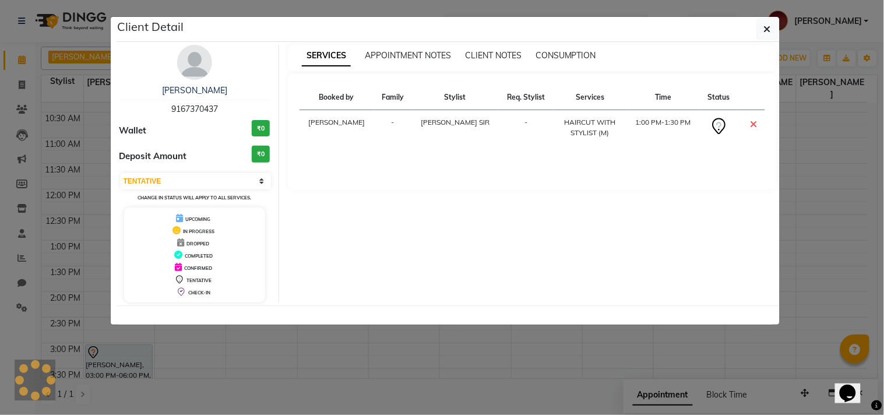
click at [274, 253] on div "Client Detail [PERSON_NAME] 9167370437 Wallet ₹0 Deposit Amount ₹0 Select CONFI…" at bounding box center [448, 171] width 663 height 308
click at [187, 67] on img at bounding box center [194, 62] width 35 height 35
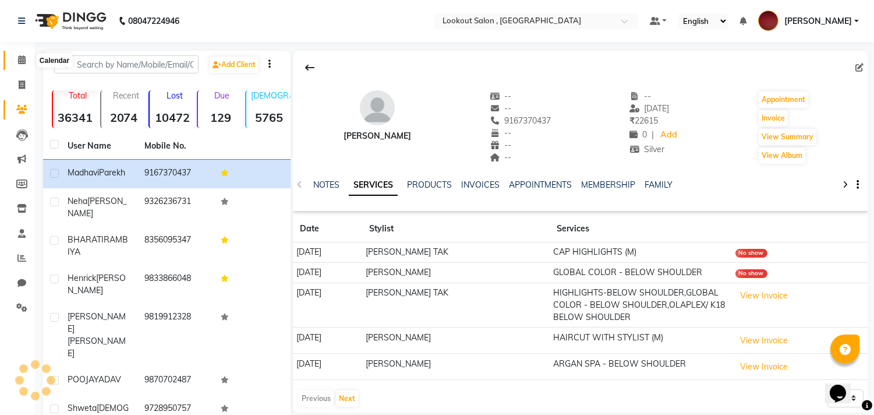
click at [26, 60] on span at bounding box center [22, 60] width 20 height 13
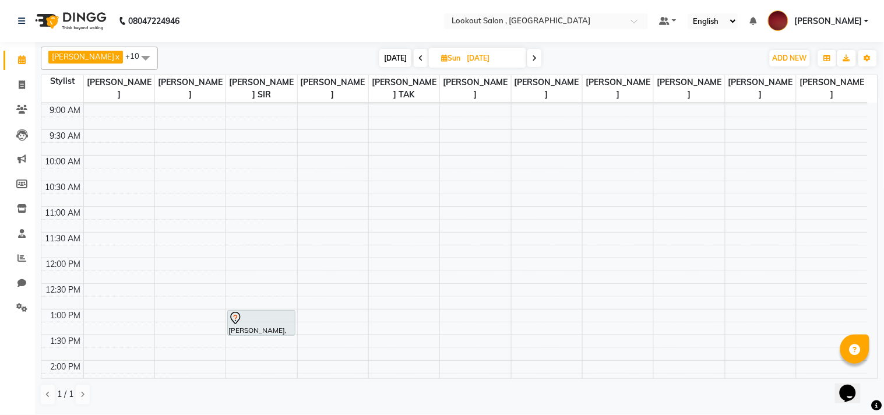
scroll to position [65, 0]
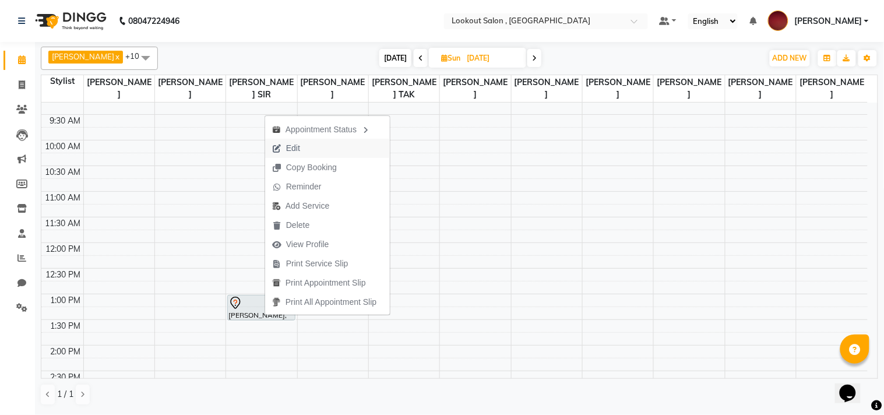
click at [287, 142] on span "Edit" at bounding box center [293, 148] width 14 height 12
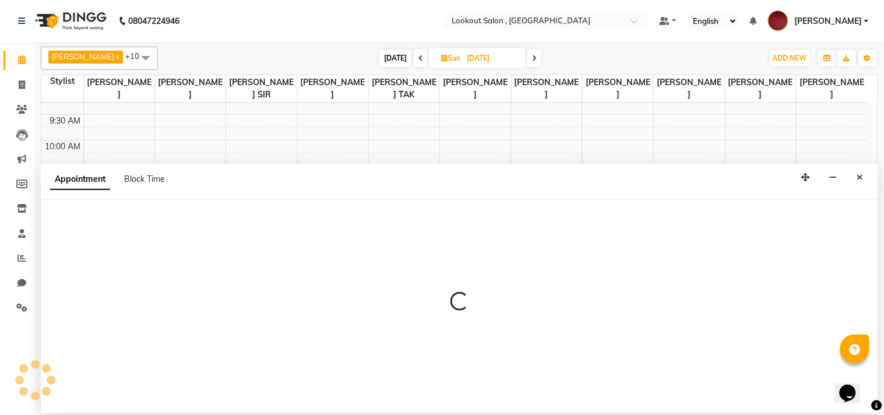
select select "tentative"
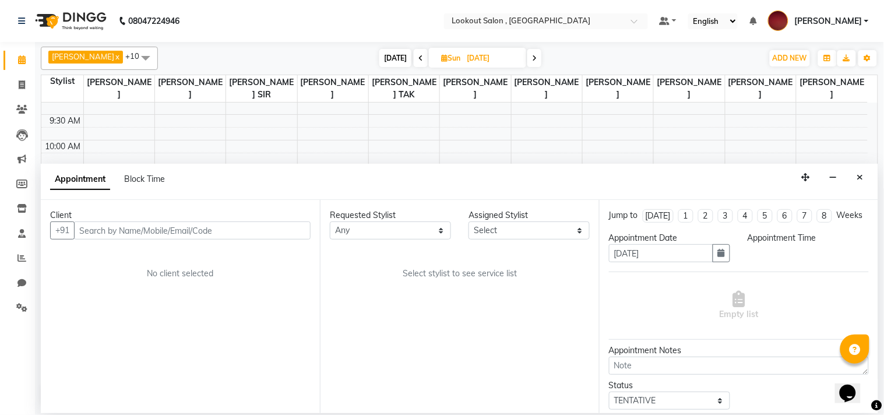
select select "780"
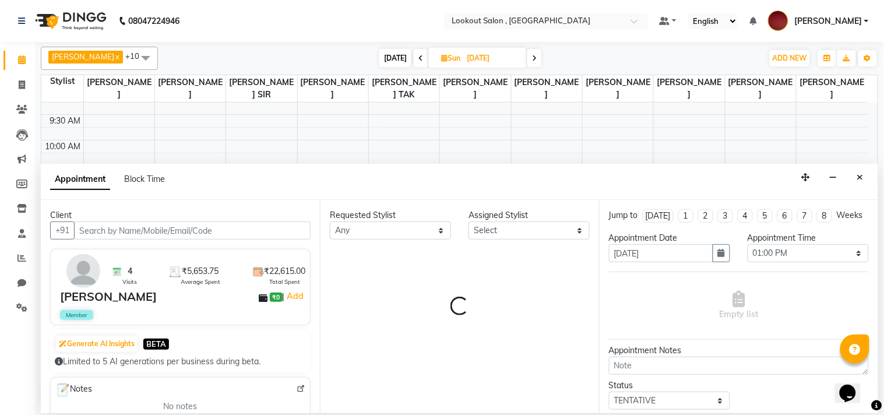
select select "6223"
select select "304"
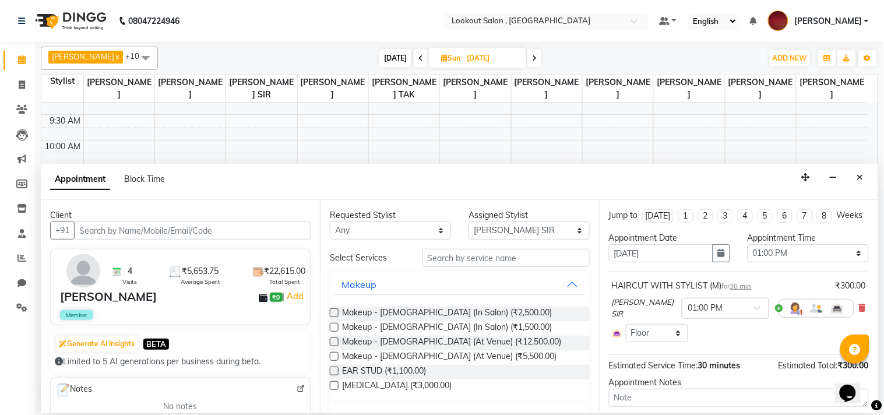
scroll to position [154, 0]
click at [724, 262] on button "button" at bounding box center [720, 253] width 17 height 18
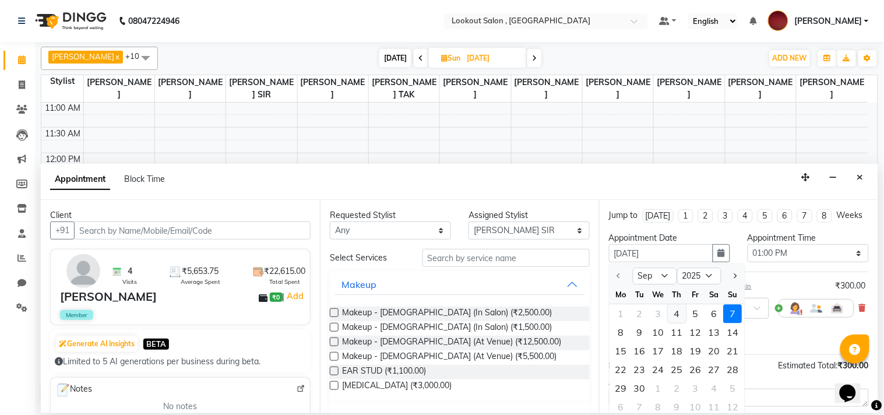
click at [678, 323] on div "4" at bounding box center [677, 314] width 19 height 19
type input "[DATE]"
select select "780"
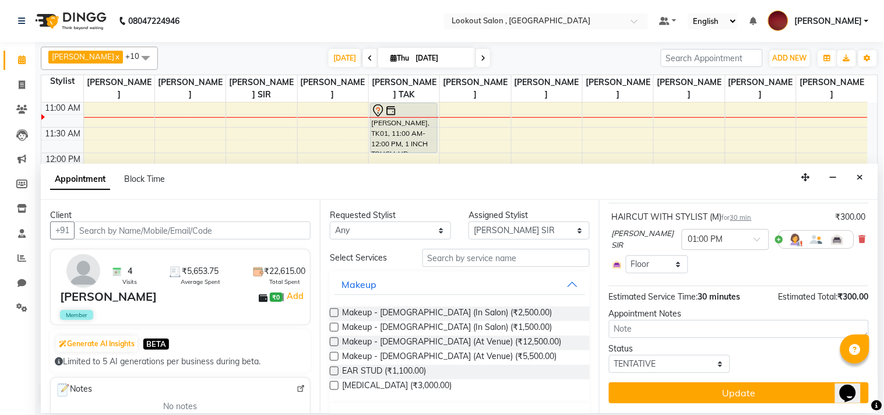
scroll to position [77, 0]
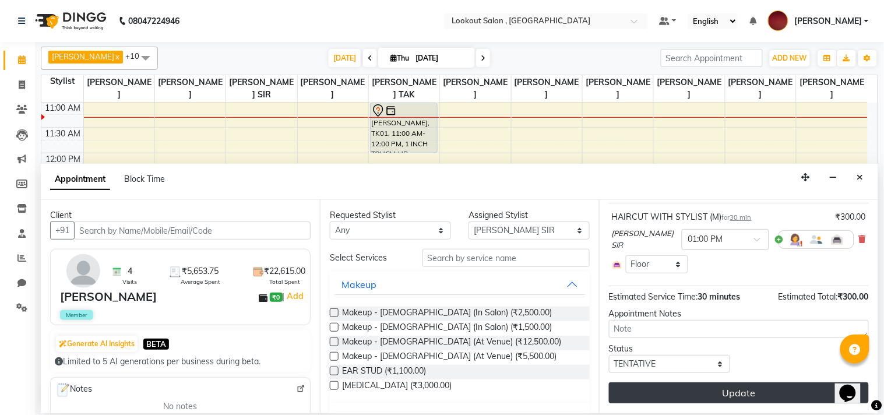
click at [654, 387] on button "Update" at bounding box center [739, 392] width 260 height 21
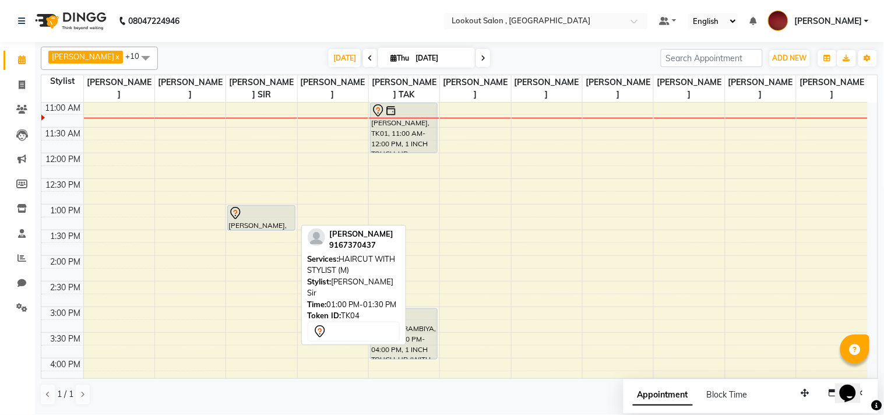
click at [256, 213] on div at bounding box center [260, 213] width 65 height 14
select select "7"
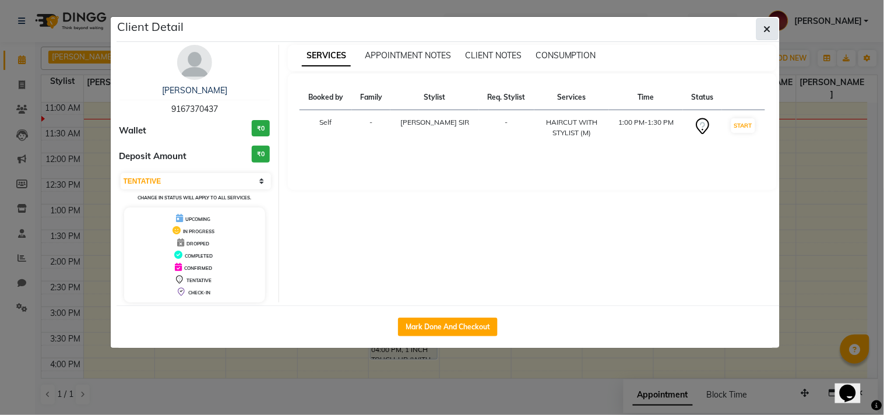
click at [771, 33] on button "button" at bounding box center [767, 29] width 22 height 22
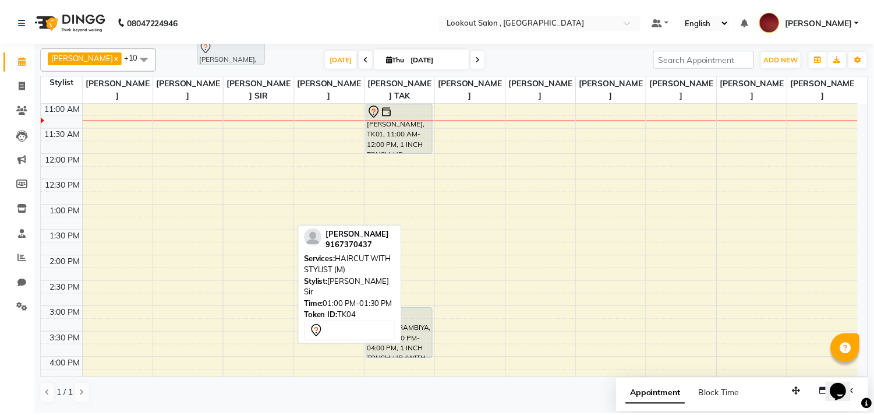
scroll to position [154, 0]
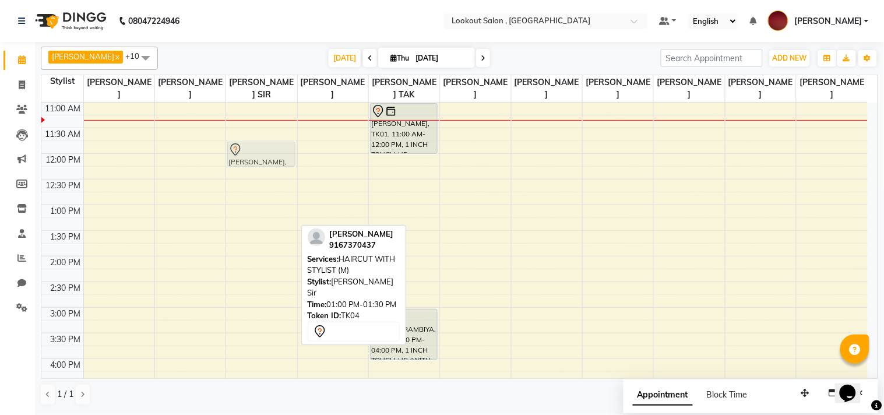
drag, startPoint x: 267, startPoint y: 217, endPoint x: 252, endPoint y: 158, distance: 60.8
click at [252, 158] on div "[PERSON_NAME], TK04, 01:00 PM-01:30 PM, HAIRCUT WITH STYLIST (M) [PERSON_NAME],…" at bounding box center [261, 333] width 70 height 768
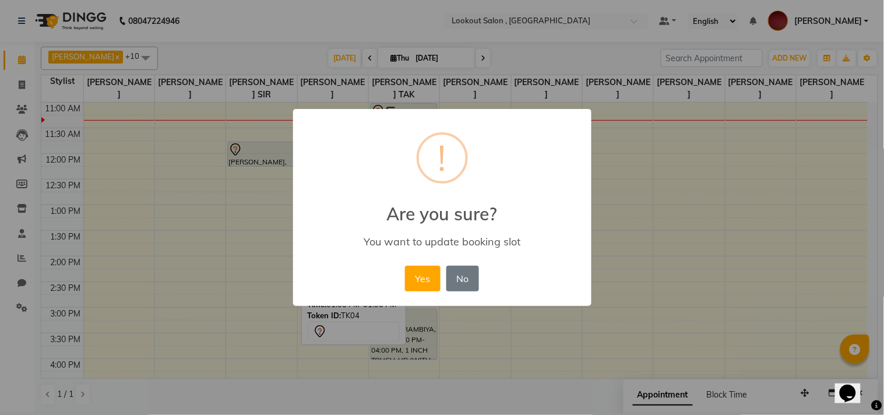
click at [414, 295] on div "× ! Are you sure? You want to update booking slot Yes No No" at bounding box center [442, 207] width 298 height 197
click at [415, 287] on button "Yes" at bounding box center [423, 279] width 36 height 26
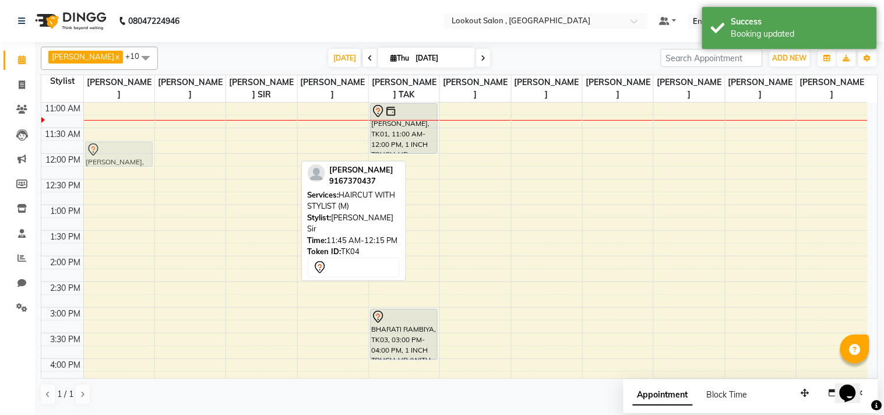
drag, startPoint x: 254, startPoint y: 153, endPoint x: 120, endPoint y: 149, distance: 134.0
click at [120, 149] on tr "[PERSON_NAME], TK04, 11:45 AM-12:15 PM, HAIRCUT WITH STYLIST (M) [PERSON_NAME],…" at bounding box center [454, 333] width 826 height 768
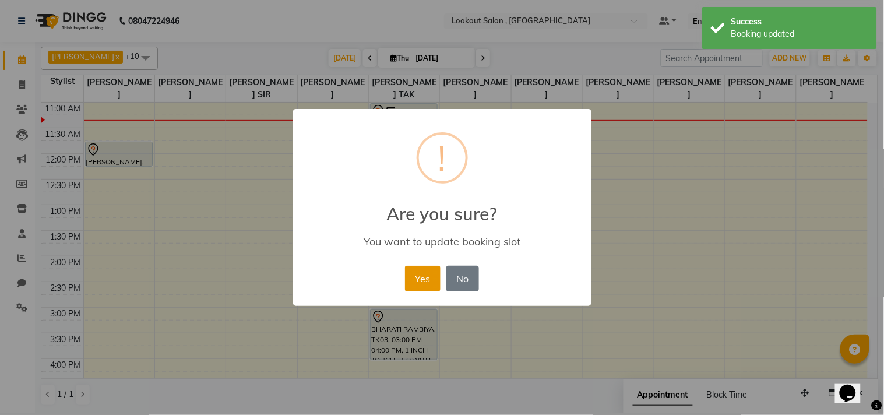
click at [412, 268] on button "Yes" at bounding box center [423, 279] width 36 height 26
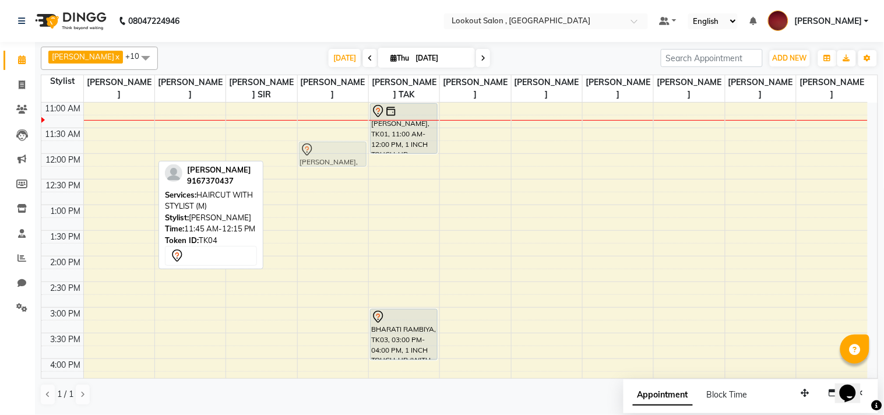
drag, startPoint x: 98, startPoint y: 148, endPoint x: 320, endPoint y: 151, distance: 222.6
click at [320, 151] on tr "[PERSON_NAME], TK04, 11:45 AM-12:15 PM, HAIRCUT WITH STYLIST (M) [PERSON_NAME],…" at bounding box center [454, 333] width 826 height 768
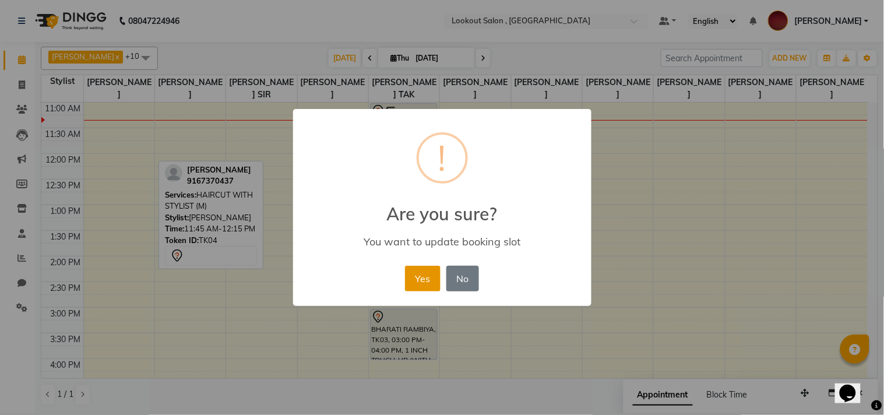
click at [418, 278] on button "Yes" at bounding box center [423, 279] width 36 height 26
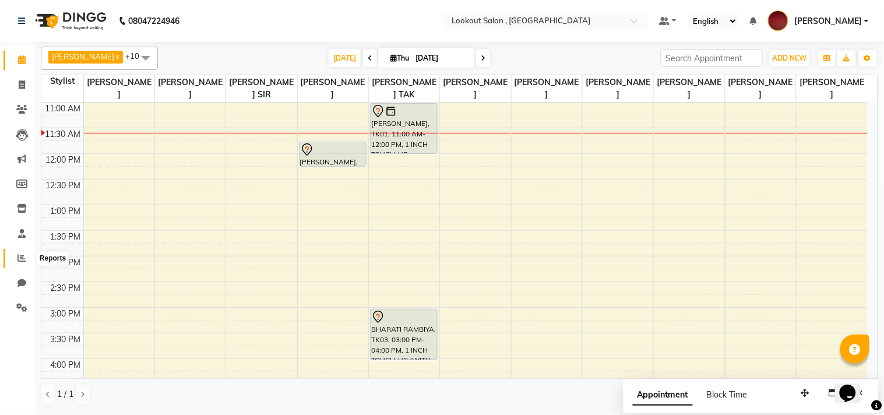
click at [29, 263] on span at bounding box center [22, 258] width 20 height 13
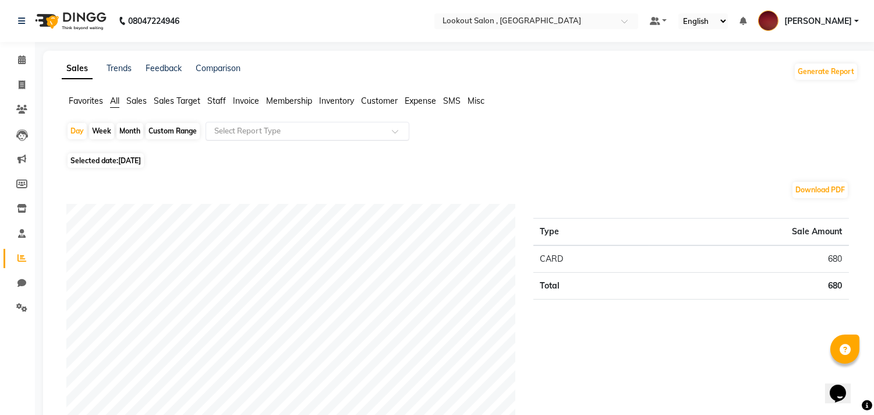
click at [266, 135] on input "text" at bounding box center [296, 131] width 168 height 12
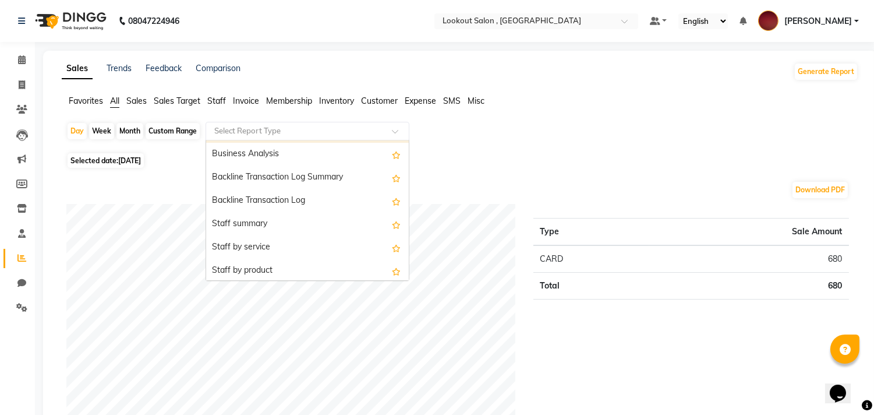
scroll to position [323, 0]
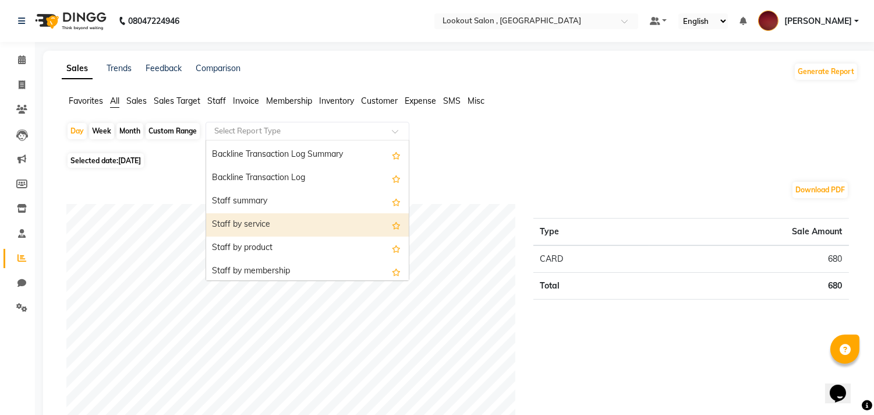
click at [281, 222] on div "Staff by service" at bounding box center [307, 224] width 203 height 23
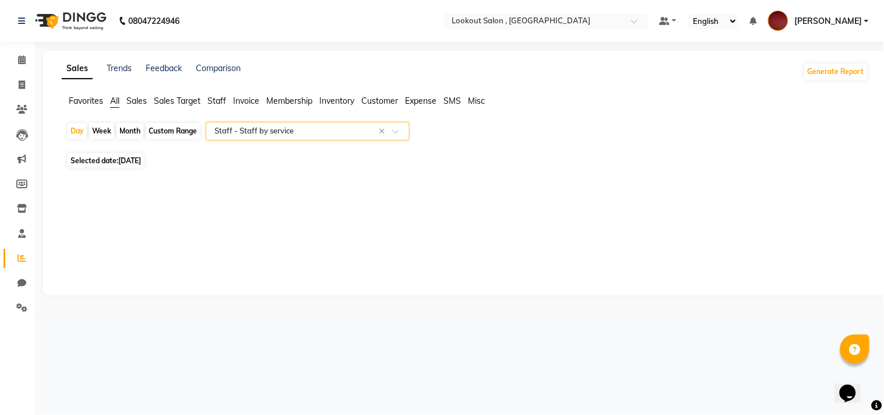
select select "full_report"
select select "csv"
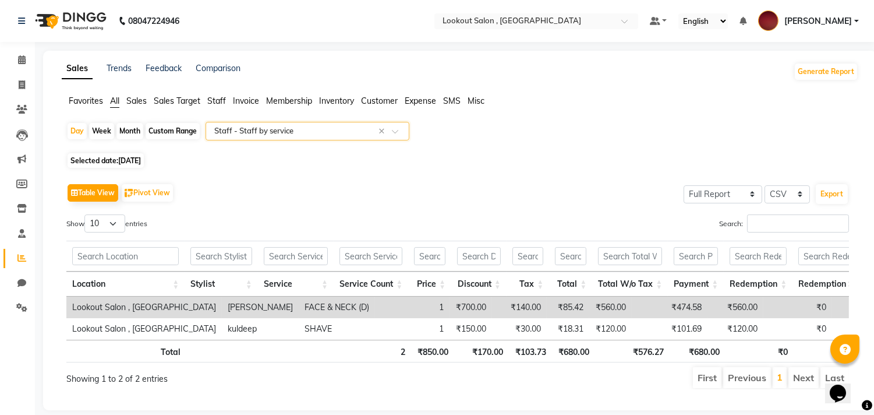
click at [814, 206] on div "Table View Pivot View Select Full Report Filtered Report Select CSV PDF Export …" at bounding box center [457, 285] width 783 height 209
click at [814, 231] on input "Search:" at bounding box center [798, 223] width 102 height 18
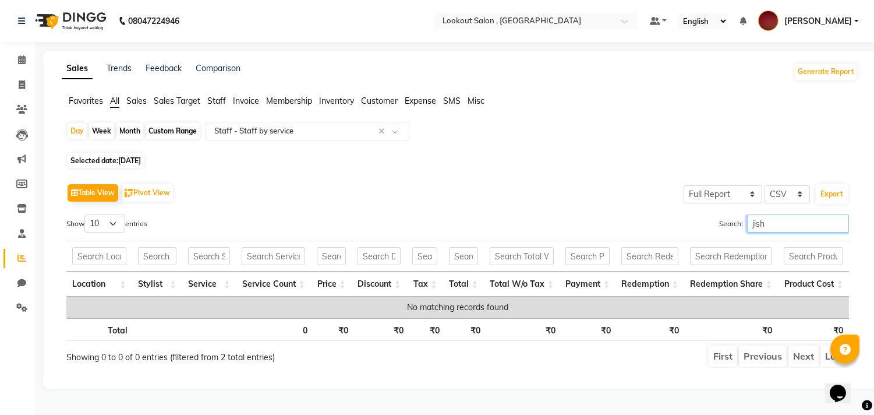
type input "jish"
click at [100, 161] on span "Selected date: [DATE]" at bounding box center [106, 160] width 76 height 15
select select "9"
select select "2025"
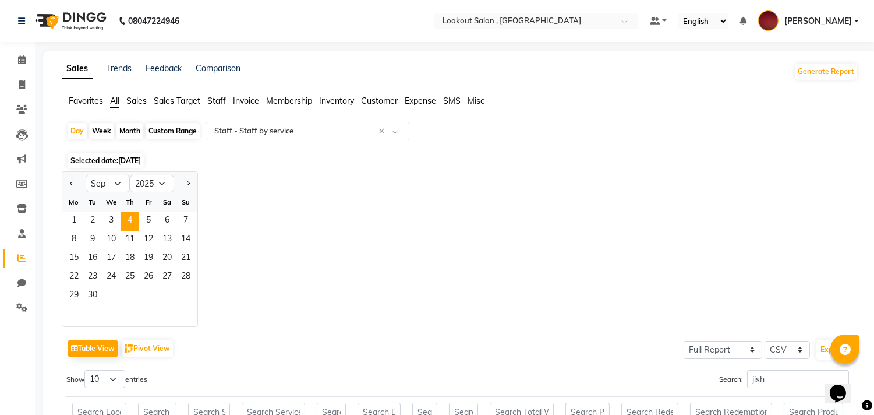
click at [110, 210] on div "We" at bounding box center [111, 202] width 19 height 19
click at [117, 218] on span "3" at bounding box center [111, 221] width 19 height 19
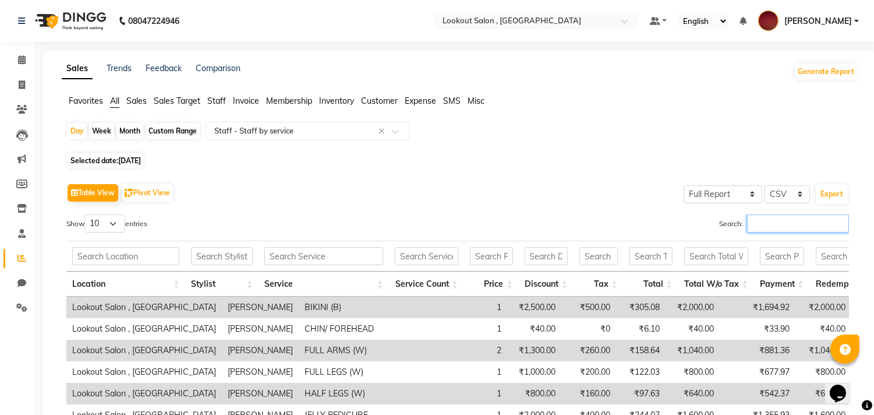
click at [822, 230] on input "Search:" at bounding box center [798, 223] width 102 height 18
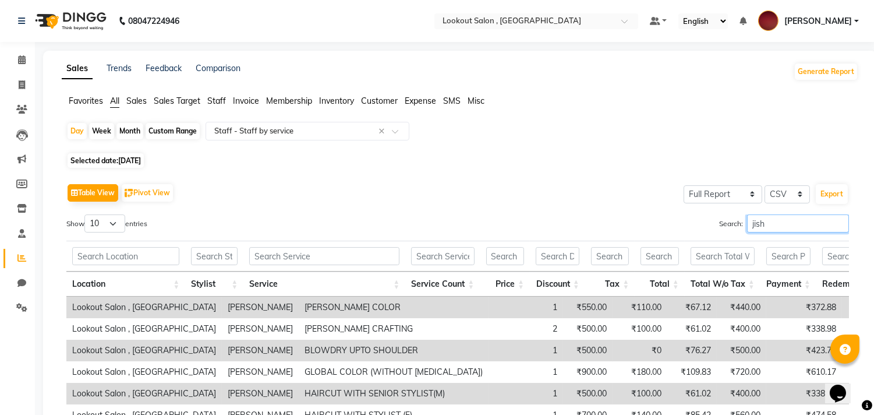
scroll to position [194, 0]
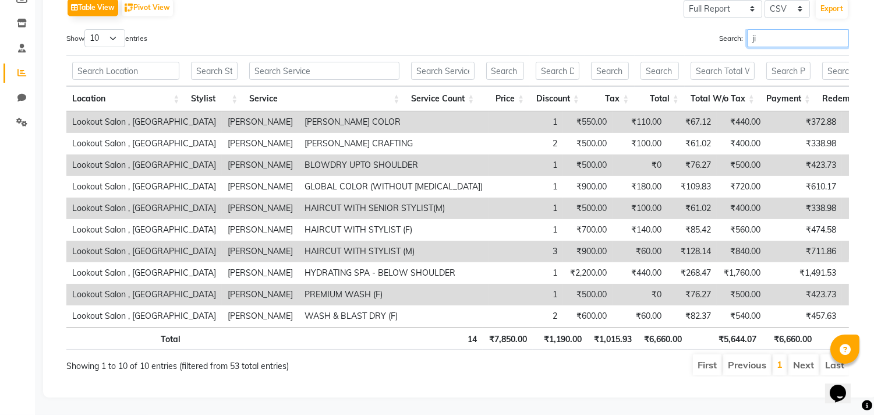
type input "j"
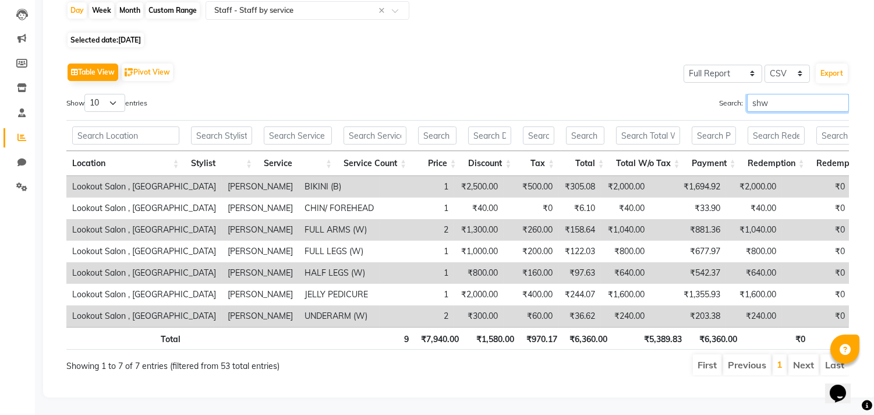
scroll to position [140, 0]
type input "s"
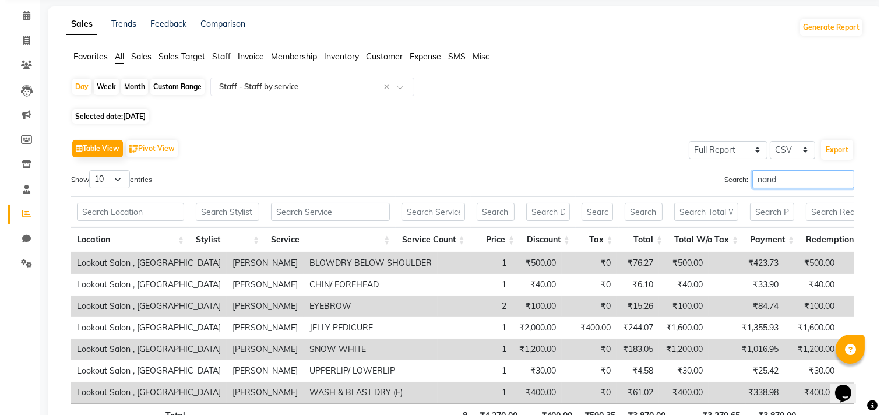
scroll to position [0, 0]
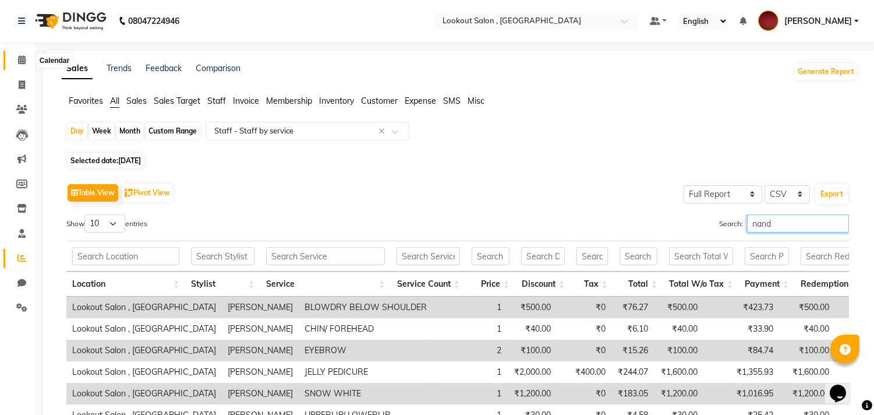
type input "nand"
click at [21, 59] on icon at bounding box center [22, 59] width 8 height 9
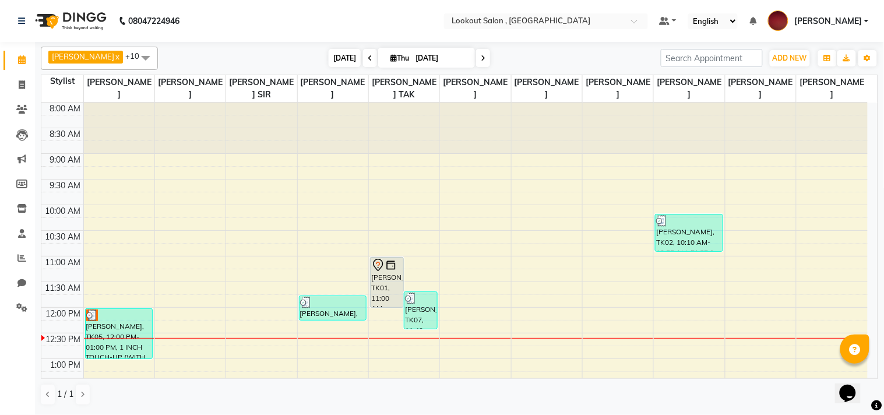
click at [338, 55] on span "[DATE]" at bounding box center [345, 58] width 32 height 18
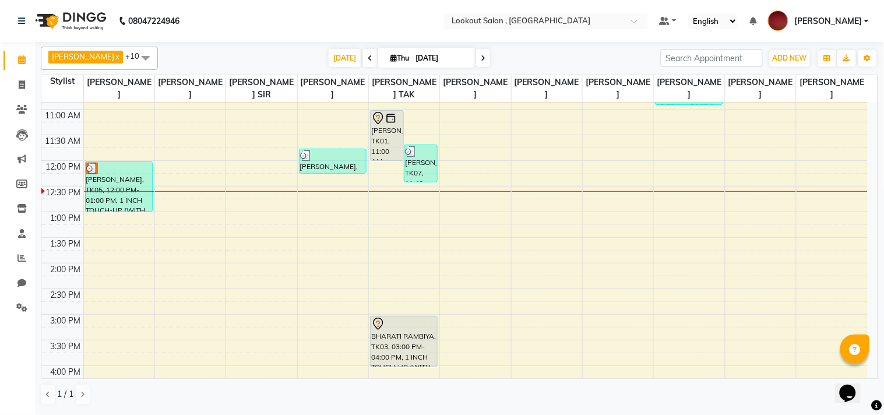
scroll to position [158, 0]
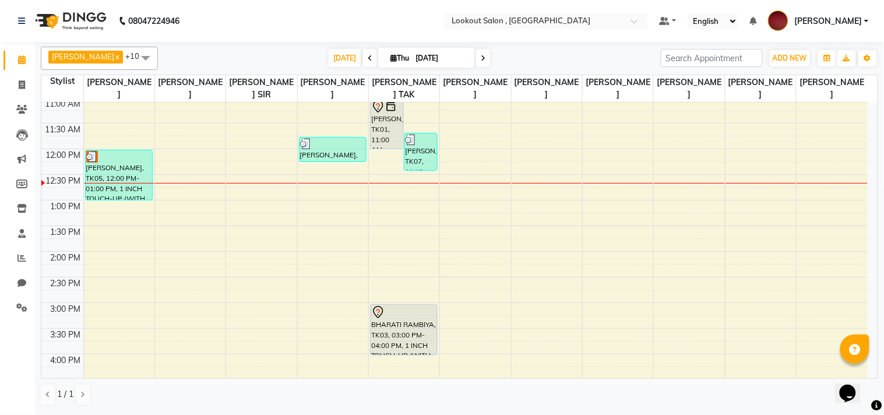
click at [134, 56] on span at bounding box center [145, 58] width 23 height 22
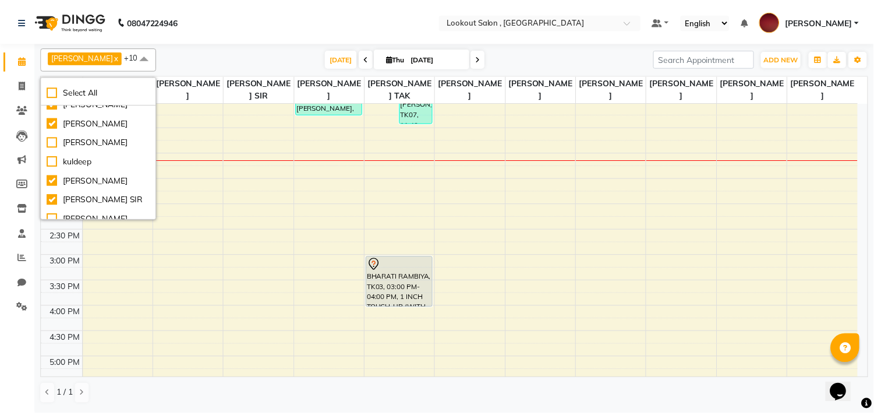
scroll to position [288, 0]
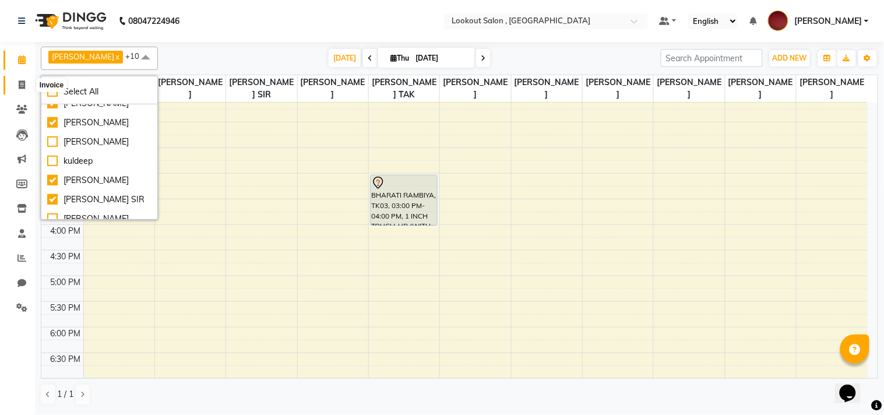
click at [13, 86] on span at bounding box center [22, 85] width 20 height 13
select select "service"
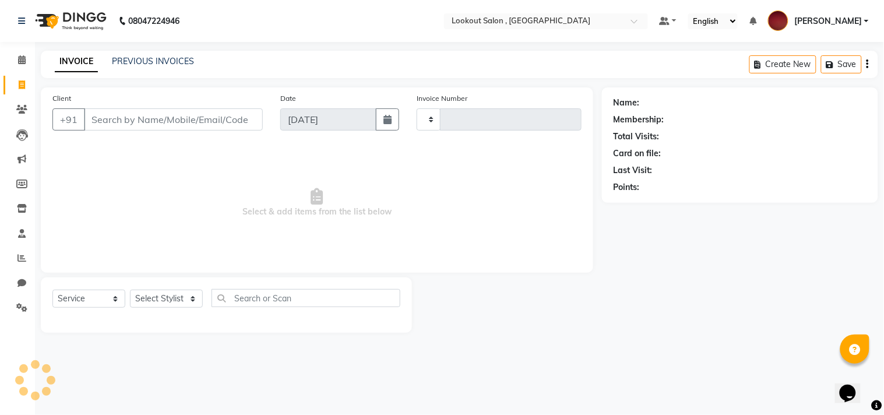
type input "6213"
select select "151"
click at [176, 305] on select "Select Stylist [PERSON_NAME] [PERSON_NAME] [PERSON_NAME] [PERSON_NAME] kuldeep …" at bounding box center [166, 299] width 73 height 18
select select "7174"
click at [130, 290] on select "Select Stylist [PERSON_NAME] [PERSON_NAME] [PERSON_NAME] [PERSON_NAME] kuldeep …" at bounding box center [166, 299] width 73 height 18
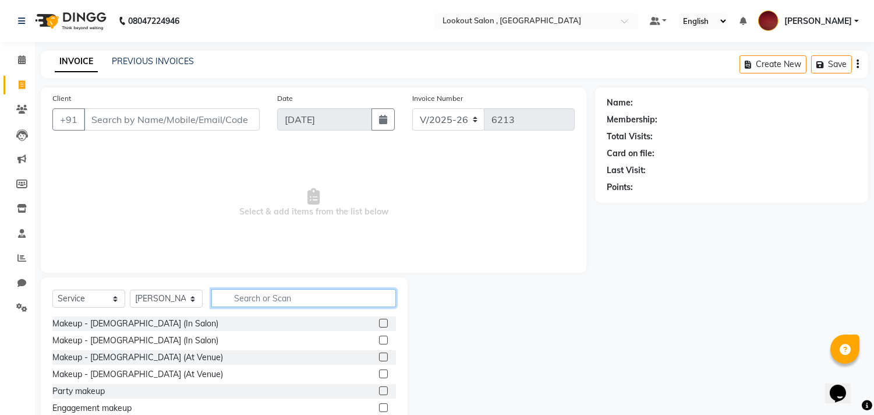
click at [282, 298] on input "text" at bounding box center [303, 298] width 185 height 18
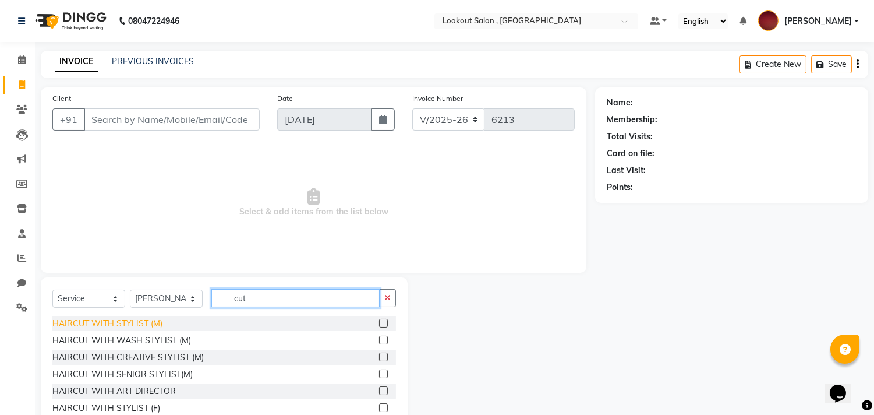
type input "cut"
click at [79, 322] on div "HAIRCUT WITH STYLIST (M)" at bounding box center [107, 323] width 110 height 12
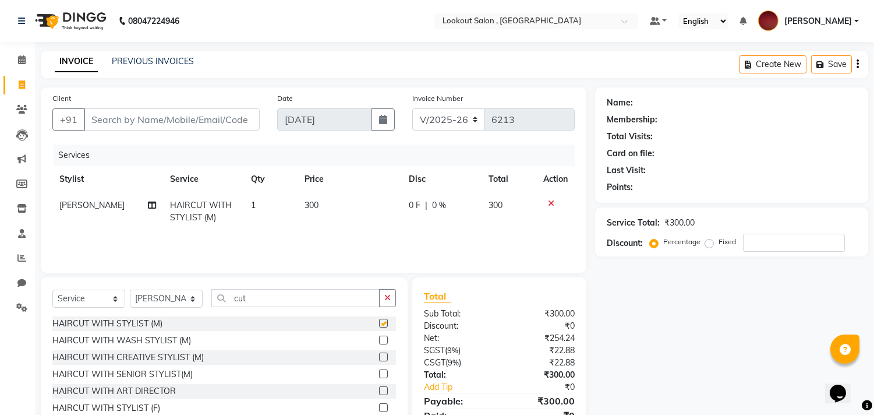
checkbox input "false"
click at [301, 298] on input "cut" at bounding box center [295, 298] width 168 height 18
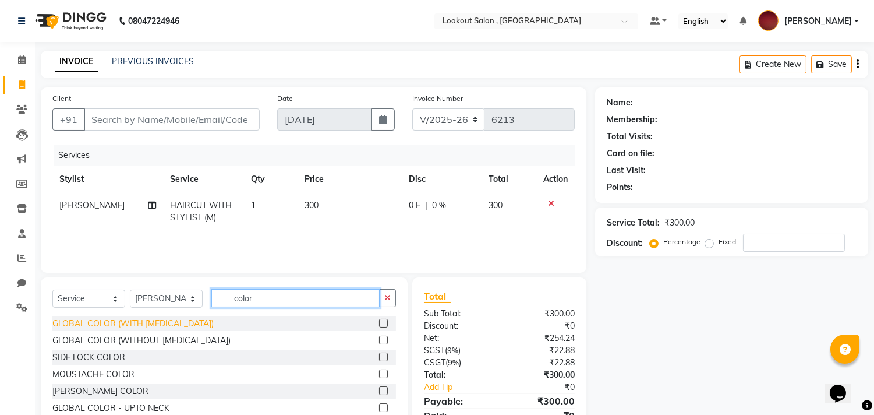
type input "color"
click at [169, 323] on div "GLOBAL COLOR (WITH [MEDICAL_DATA])" at bounding box center [132, 323] width 161 height 12
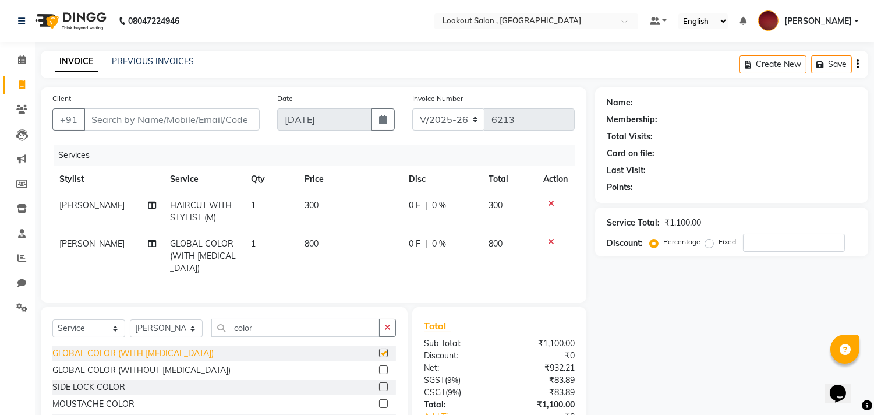
checkbox input "false"
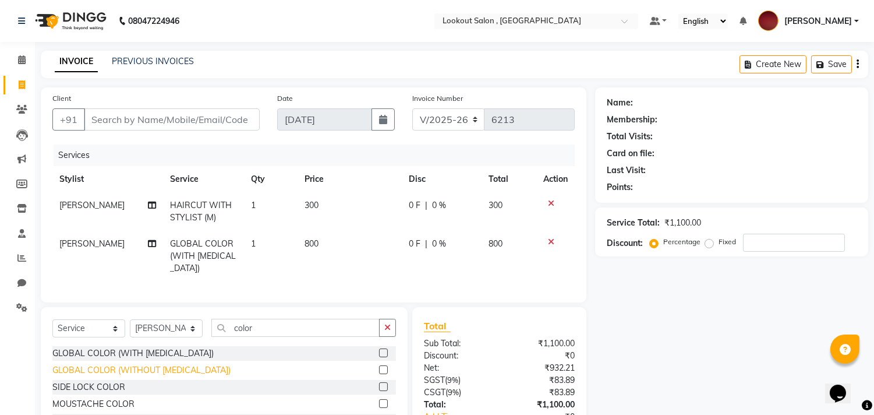
click at [166, 376] on div "GLOBAL COLOR (WITHOUT [MEDICAL_DATA])" at bounding box center [141, 370] width 178 height 12
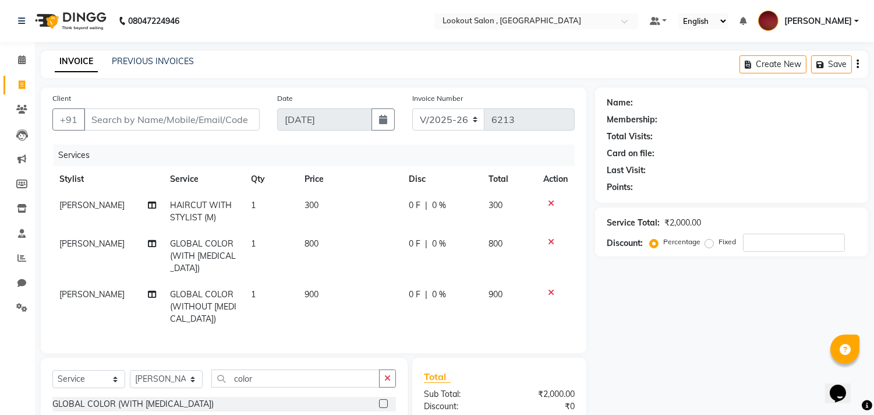
checkbox input "false"
click at [554, 236] on td at bounding box center [556, 256] width 38 height 51
click at [551, 240] on icon at bounding box center [551, 242] width 6 height 8
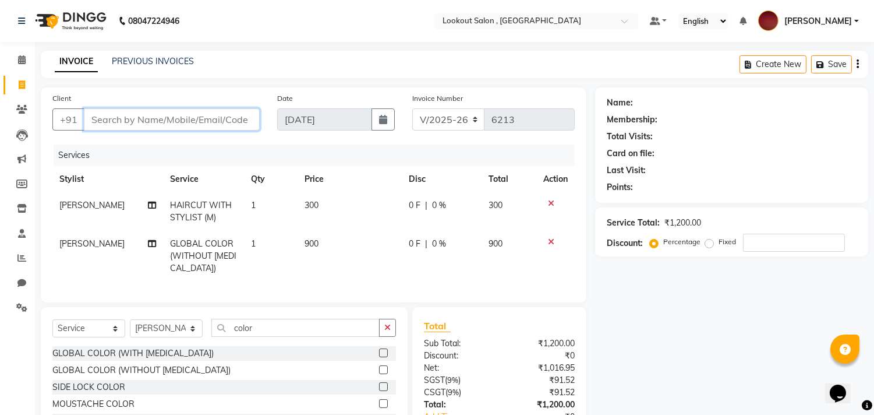
click at [230, 128] on input "Client" at bounding box center [172, 119] width 176 height 22
type input "9"
type input "0"
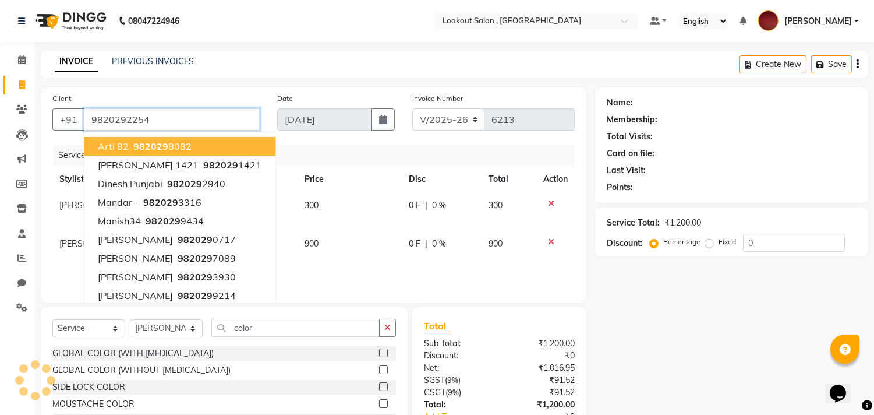
type input "9820292254"
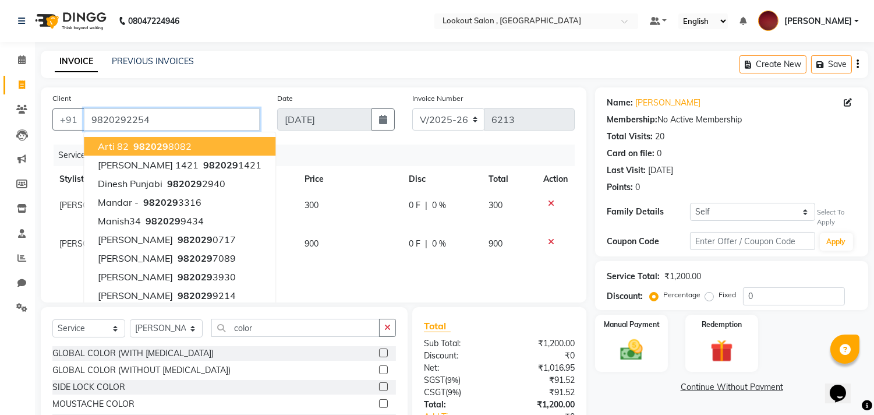
click at [207, 118] on input "9820292254" at bounding box center [172, 119] width 176 height 22
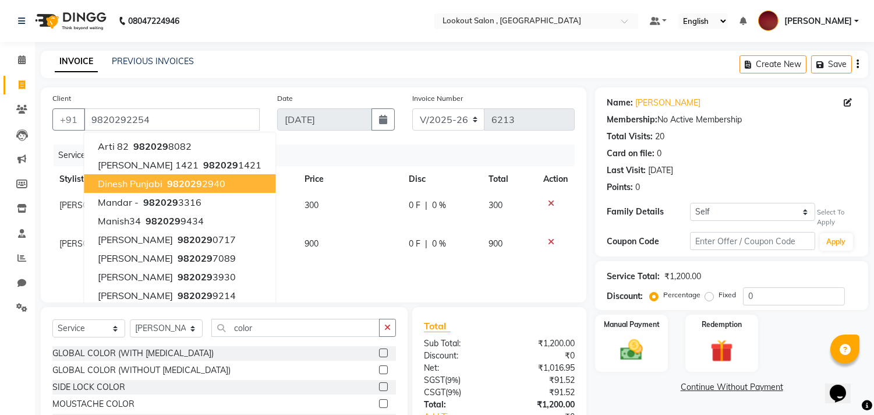
click at [542, 143] on div "Client [PHONE_NUMBER] Arti 82 982029 8082 [PERSON_NAME] 1421 982029 1421 Dinesh…" at bounding box center [314, 194] width 546 height 215
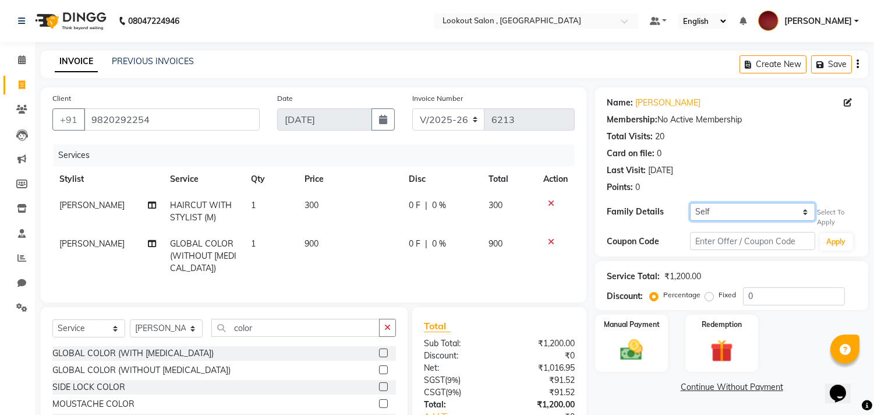
click at [760, 211] on select "Self [PERSON_NAME]" at bounding box center [752, 212] width 125 height 18
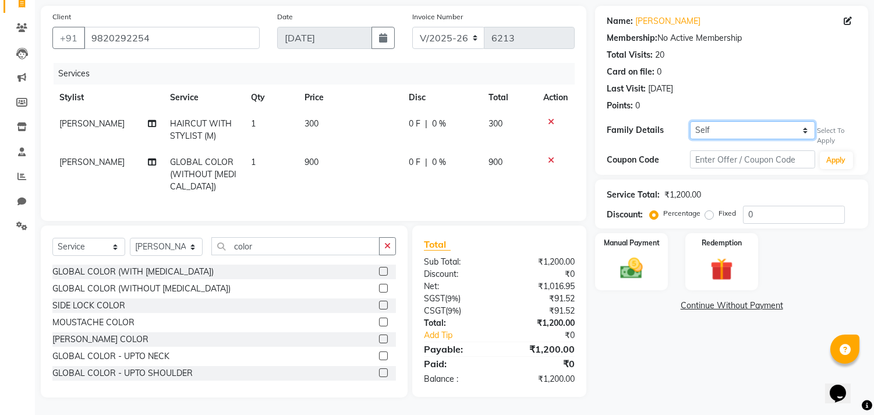
click at [741, 124] on select "Self [PERSON_NAME]" at bounding box center [752, 130] width 125 height 18
click at [666, 15] on link "[PERSON_NAME]" at bounding box center [668, 21] width 65 height 12
click at [743, 121] on select "Self [PERSON_NAME]" at bounding box center [752, 130] width 125 height 18
select select "3328132"
click at [690, 121] on select "Self [PERSON_NAME]" at bounding box center [752, 130] width 125 height 18
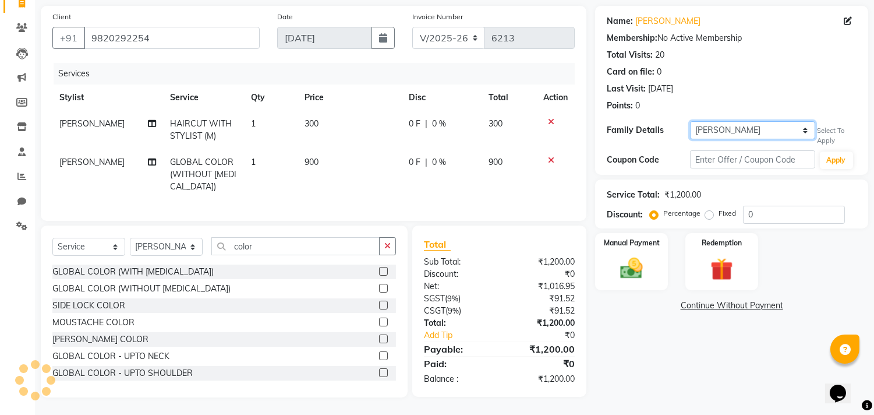
type input "20"
select select "1: Object"
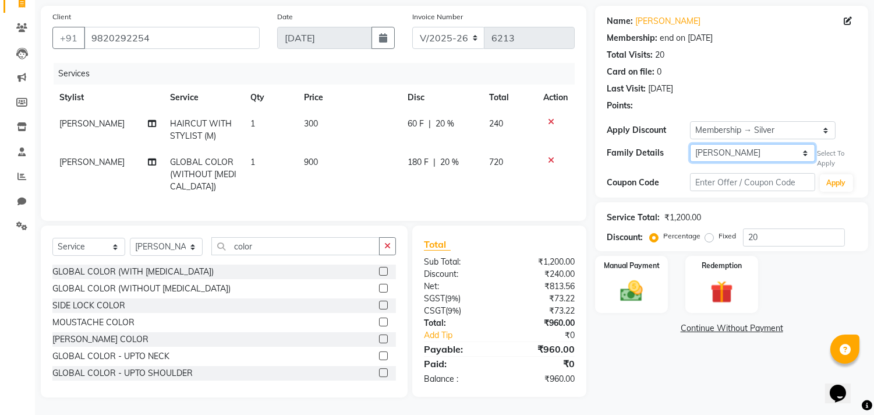
click at [786, 144] on select "Self [PERSON_NAME]" at bounding box center [752, 153] width 125 height 18
click at [690, 144] on select "Self [PERSON_NAME]" at bounding box center [752, 153] width 125 height 18
click at [738, 176] on input "text" at bounding box center [752, 182] width 125 height 18
click at [609, 379] on div "Name: [PERSON_NAME] Membership: end on [DATE] Total Visits: 20 Card on file: 0 …" at bounding box center [736, 201] width 282 height 391
click at [630, 290] on img at bounding box center [632, 290] width 38 height 27
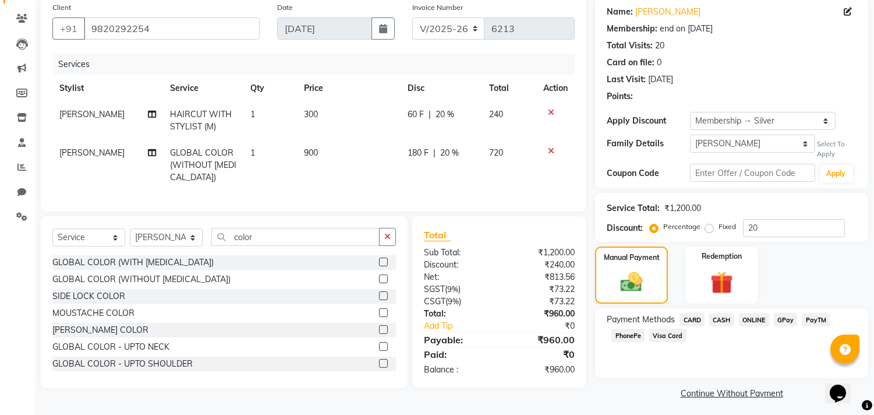
click at [619, 337] on span "PhonePe" at bounding box center [628, 335] width 33 height 13
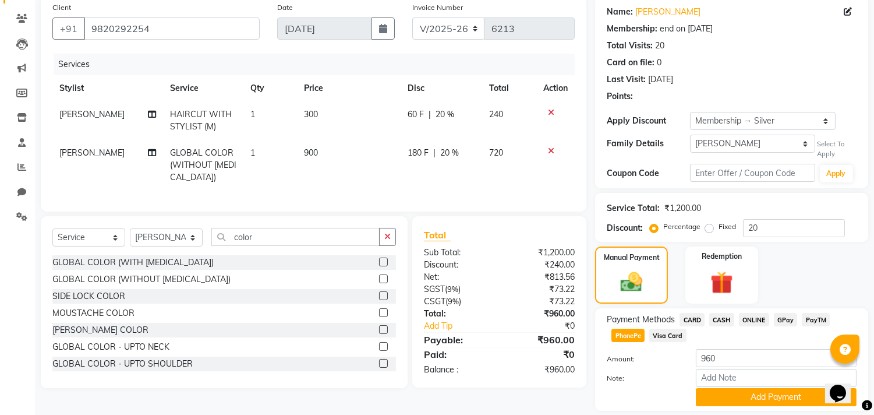
scroll to position [129, 0]
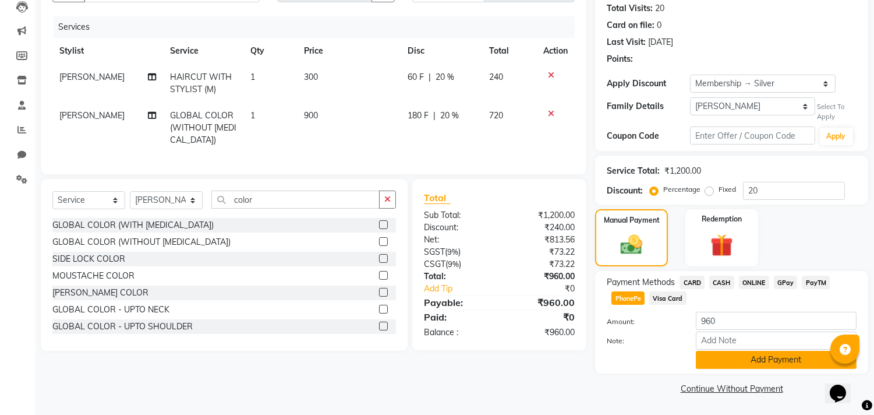
click at [719, 357] on button "Add Payment" at bounding box center [776, 360] width 161 height 18
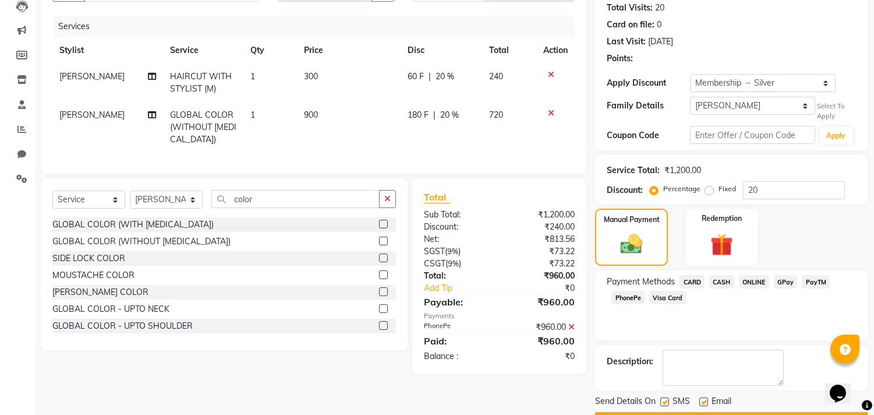
scroll to position [161, 0]
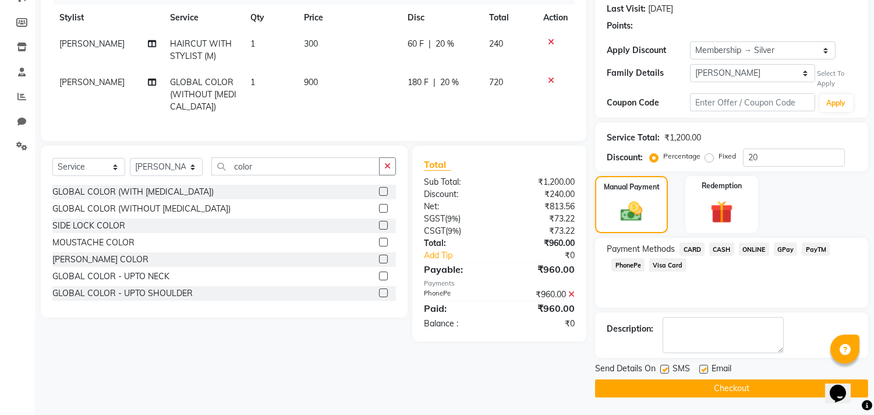
click at [690, 389] on button "Checkout" at bounding box center [731, 388] width 273 height 18
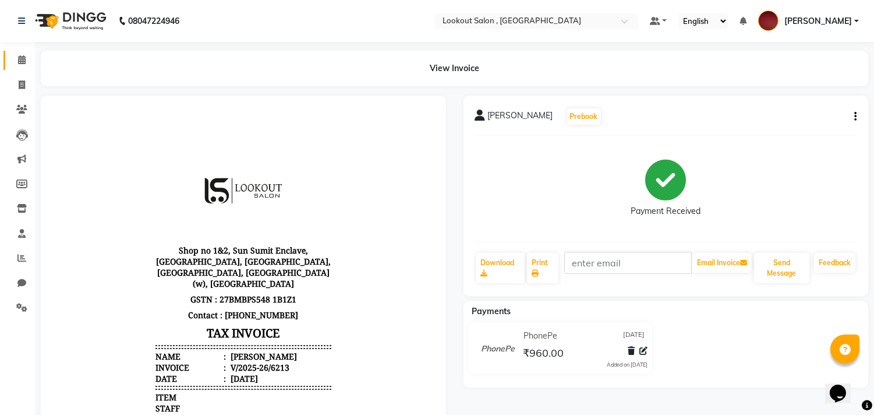
click at [19, 68] on link "Calendar" at bounding box center [17, 60] width 28 height 19
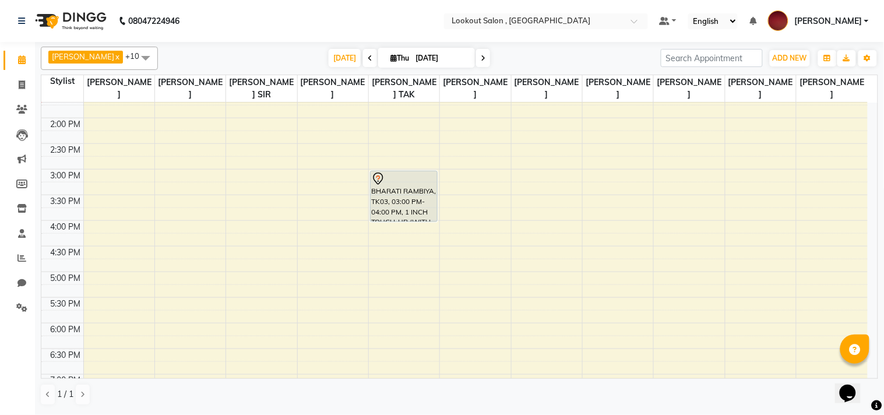
scroll to position [359, 0]
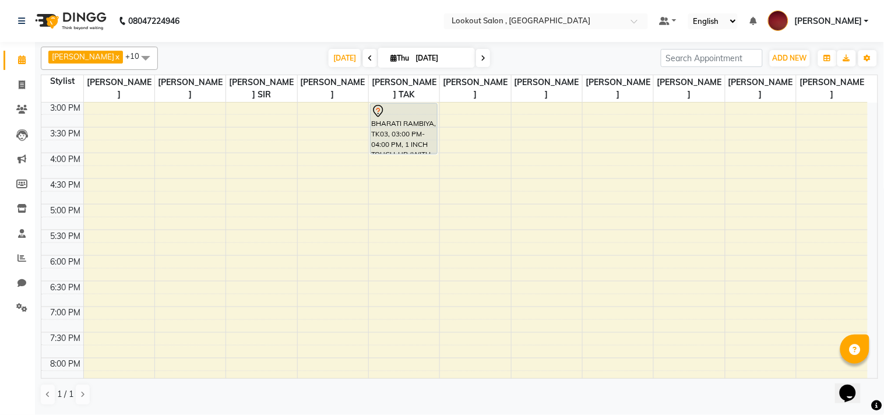
click at [676, 292] on div "8:00 AM 8:30 AM 9:00 AM 9:30 AM 10:00 AM 10:30 AM 11:00 AM 11:30 AM 12:00 PM 12…" at bounding box center [454, 127] width 826 height 768
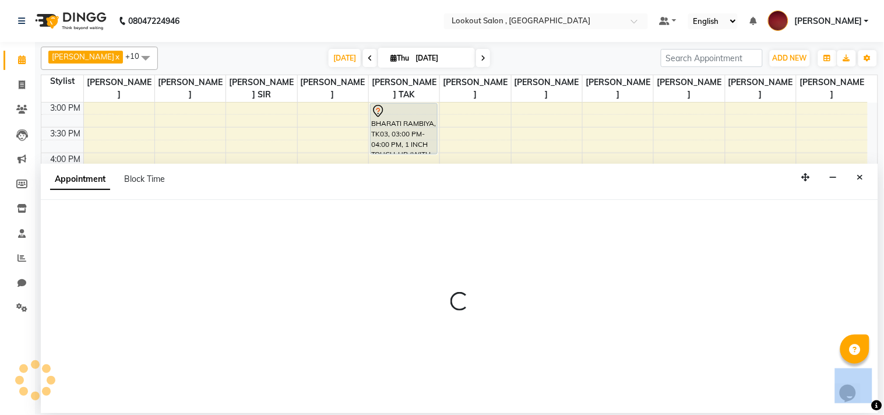
select select "48095"
select select "tentative"
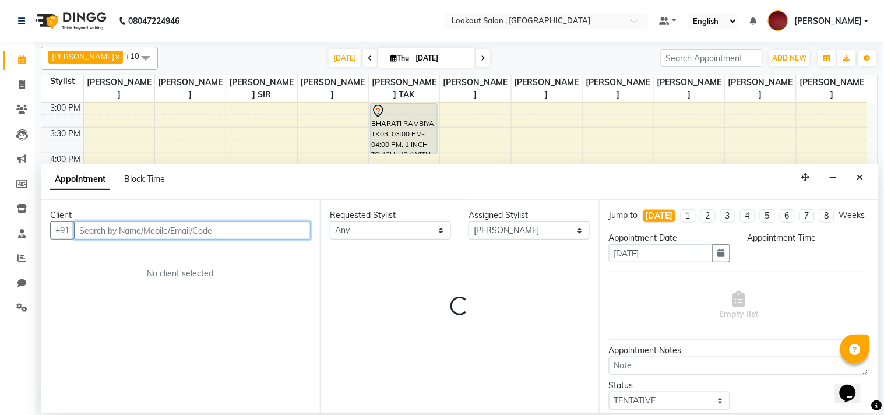
select select "1110"
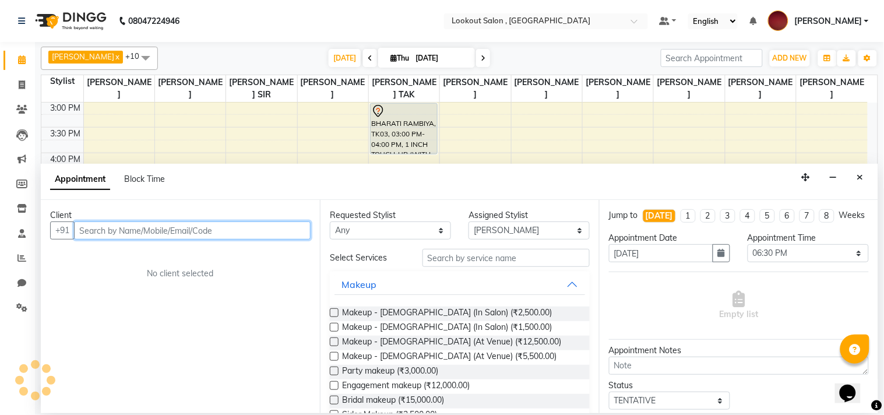
click at [258, 231] on input "text" at bounding box center [192, 230] width 237 height 18
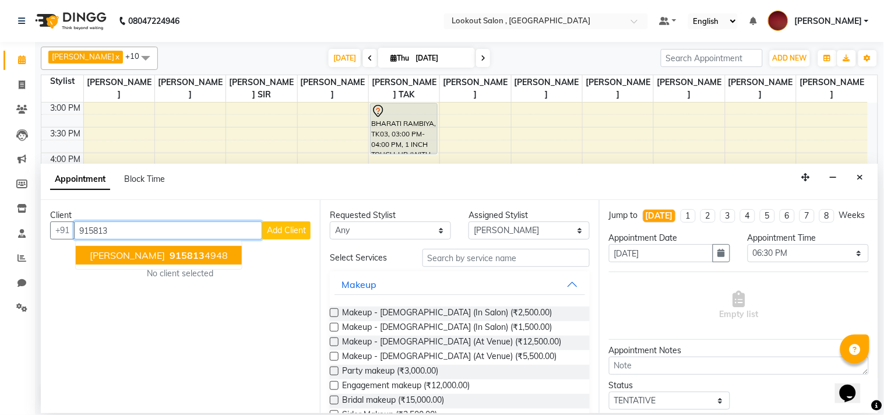
click at [136, 251] on span "[PERSON_NAME]" at bounding box center [127, 255] width 75 height 12
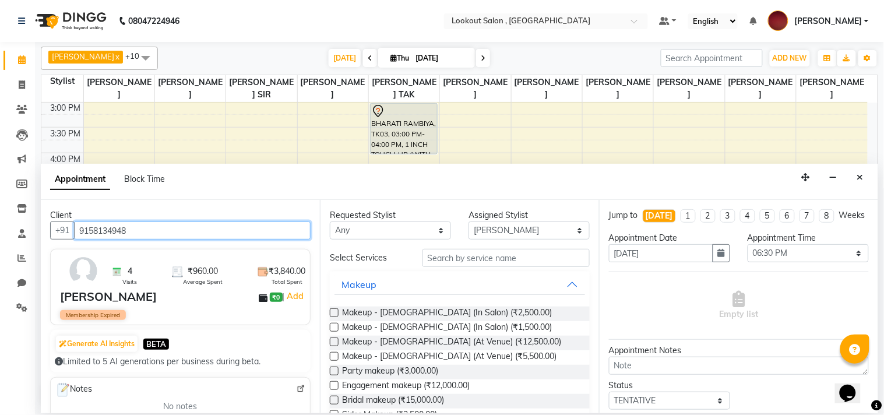
type input "9158134948"
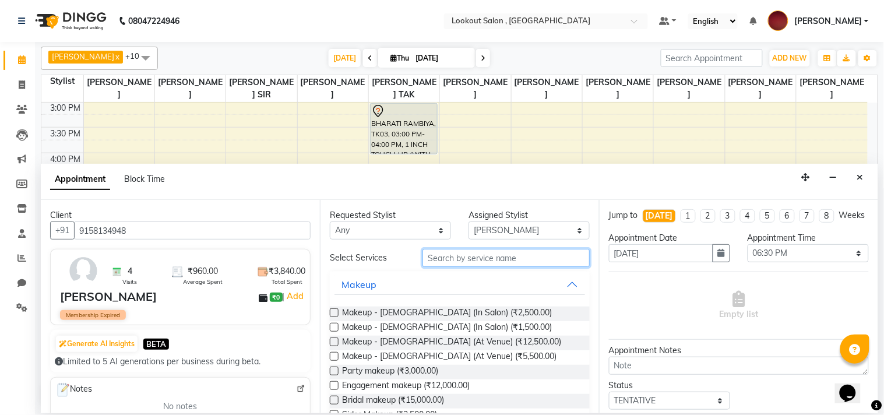
click at [444, 262] on input "text" at bounding box center [505, 258] width 167 height 18
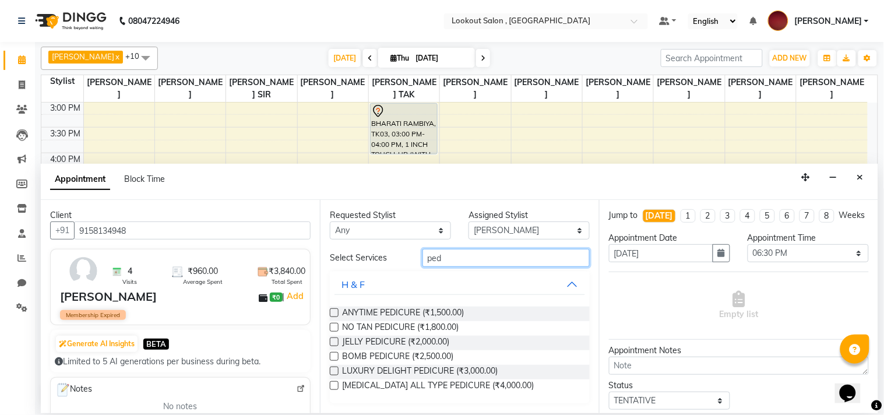
scroll to position [0, 0]
type input "pedi"
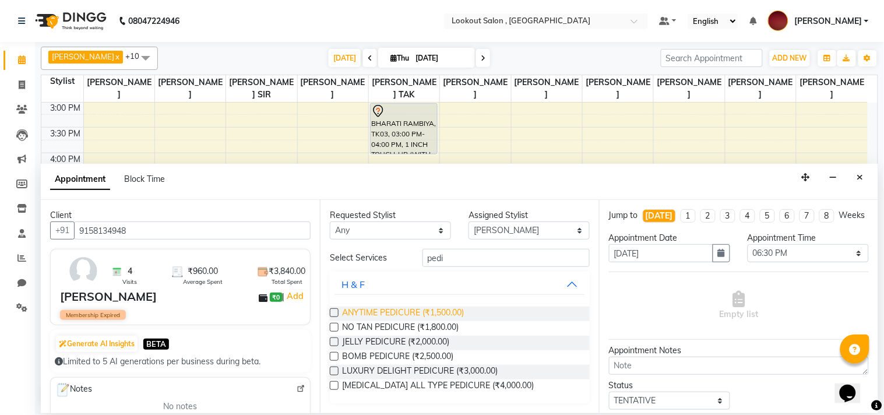
click at [410, 317] on span "ANYTIME PEDICURE (₹1,500.00)" at bounding box center [403, 313] width 122 height 15
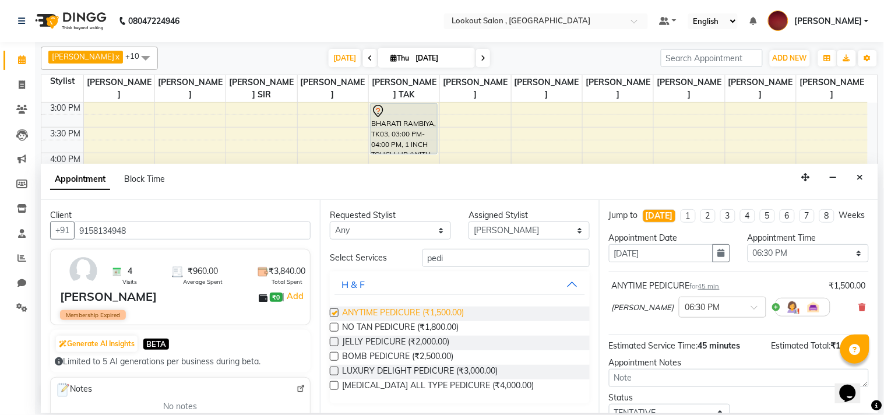
checkbox input "false"
click at [718, 312] on input "text" at bounding box center [710, 306] width 51 height 12
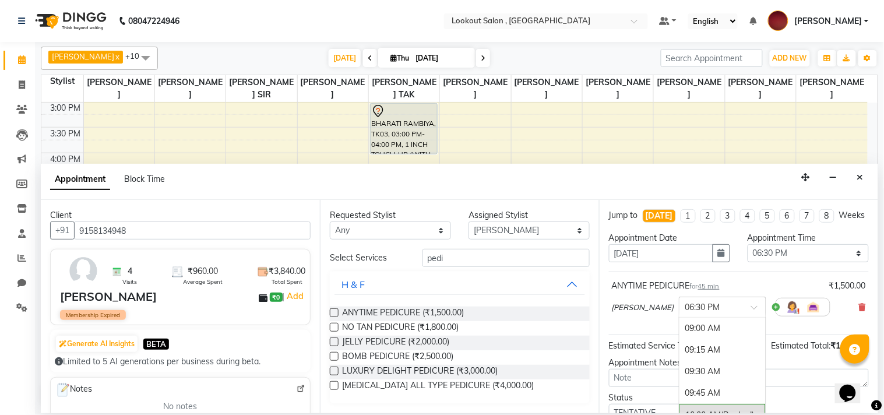
scroll to position [823, 0]
click at [704, 403] on div "07:15 PM" at bounding box center [722, 394] width 86 height 22
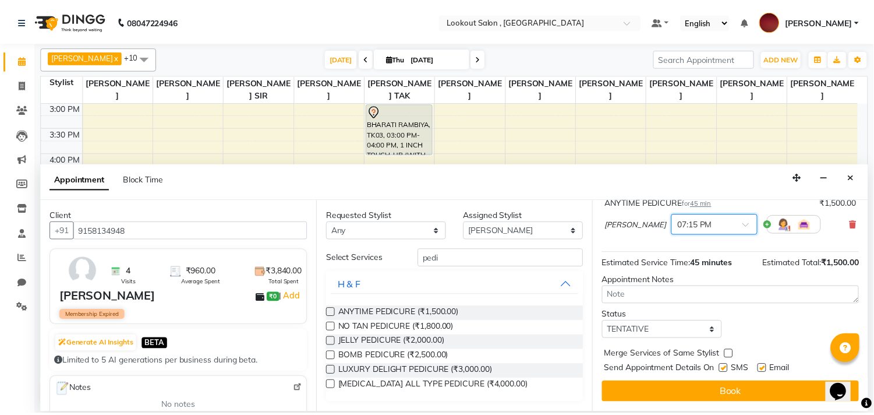
scroll to position [94, 0]
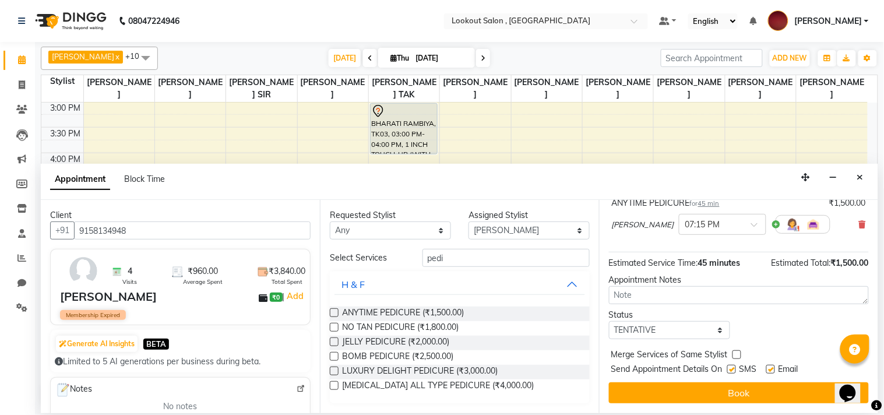
click at [655, 404] on div "Jump to [DATE] 1 2 3 4 5 6 7 8 Weeks Appointment Date [DATE] Appointment Time S…" at bounding box center [738, 306] width 279 height 213
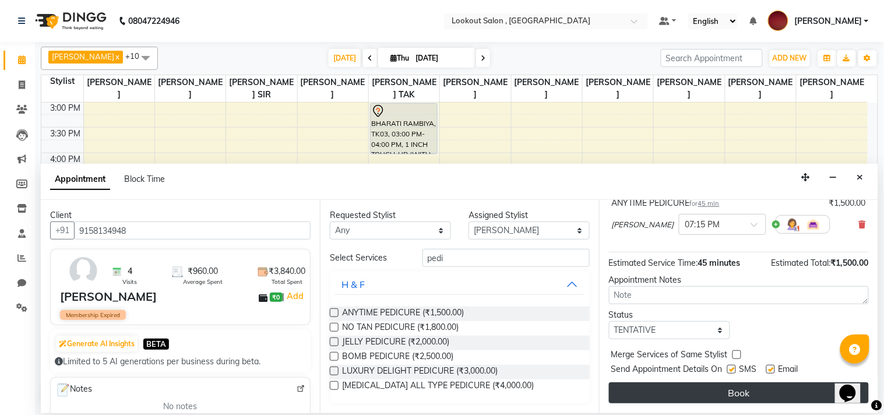
click at [655, 397] on button "Book" at bounding box center [739, 392] width 260 height 21
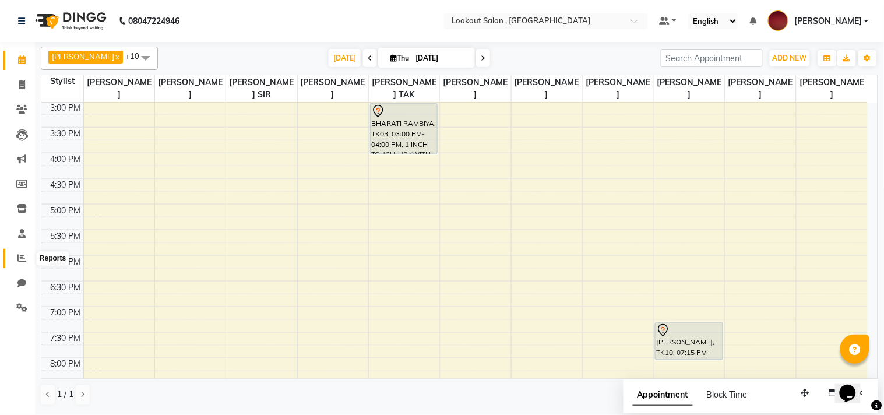
click at [18, 259] on icon at bounding box center [21, 257] width 9 height 9
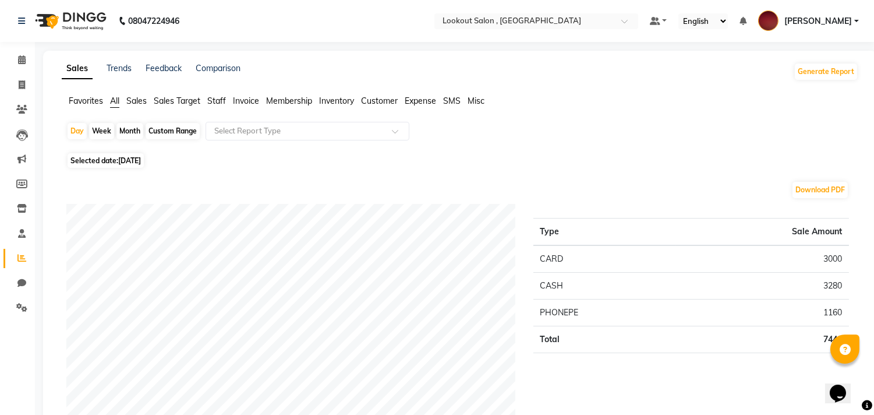
click at [123, 158] on span "[DATE]" at bounding box center [129, 160] width 23 height 9
select select "9"
select select "2025"
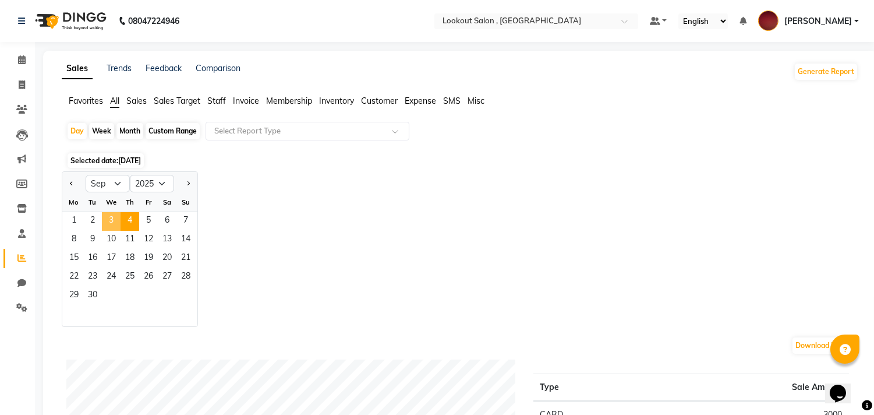
click at [107, 224] on span "3" at bounding box center [111, 221] width 19 height 19
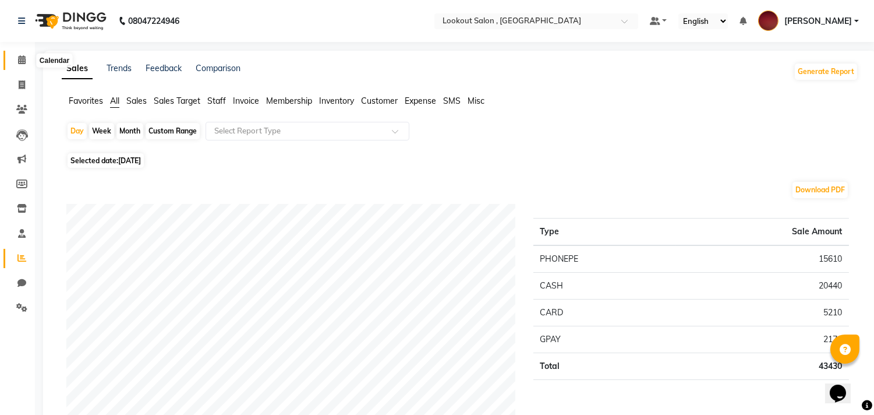
click at [13, 58] on span at bounding box center [22, 60] width 20 height 13
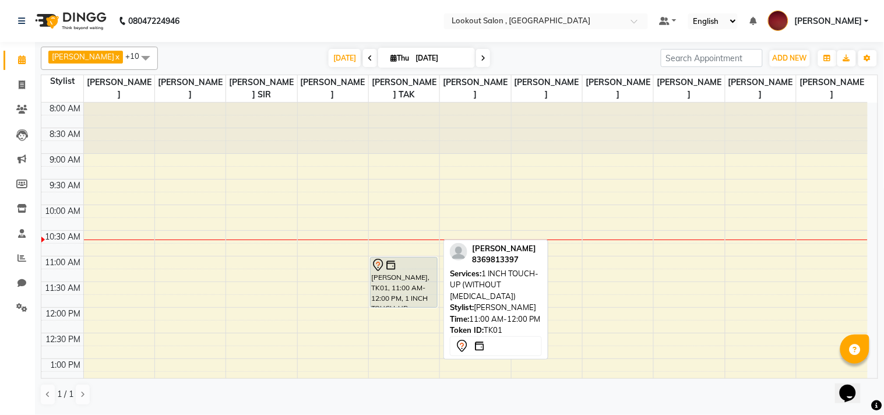
click at [398, 272] on div "[PERSON_NAME], TK01, 11:00 AM-12:00 PM, 1 INCH TOUCH-UP (WITHOUT [MEDICAL_DATA])" at bounding box center [404, 282] width 66 height 50
select select "7"
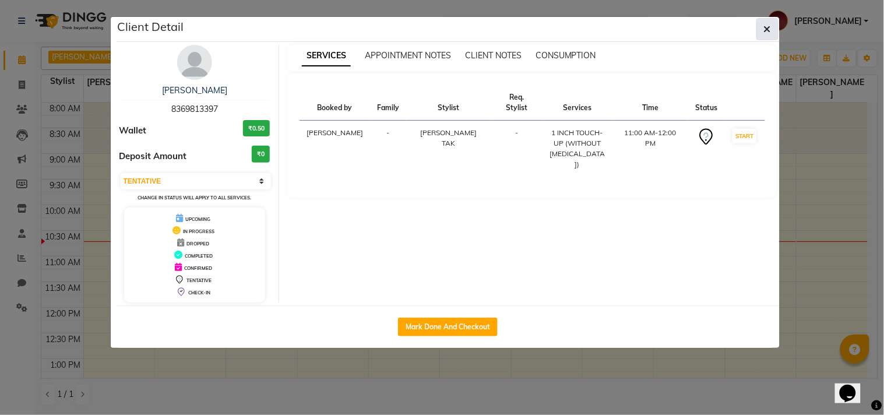
click at [763, 36] on button "button" at bounding box center [767, 29] width 22 height 22
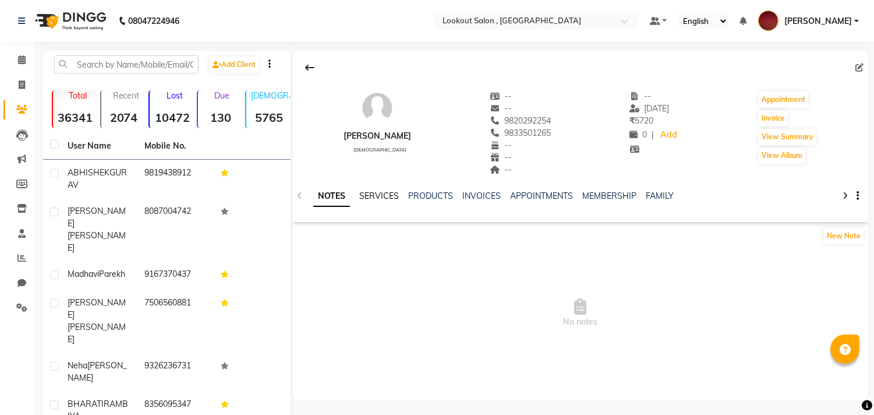
click at [386, 190] on link "SERVICES" at bounding box center [379, 195] width 40 height 10
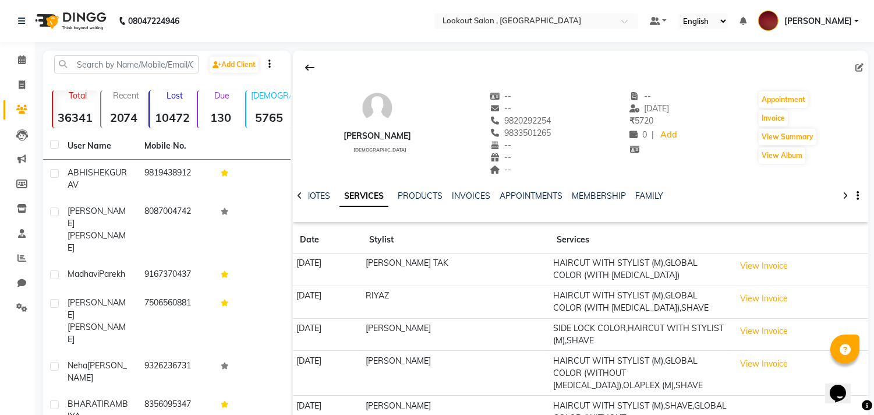
click at [115, 54] on div "Add Client Total 36341 Recent 2074 Lost 10472 Due 130 Male 5765 Female 6824 Mem…" at bounding box center [167, 329] width 248 height 556
click at [133, 57] on input "text" at bounding box center [126, 64] width 144 height 18
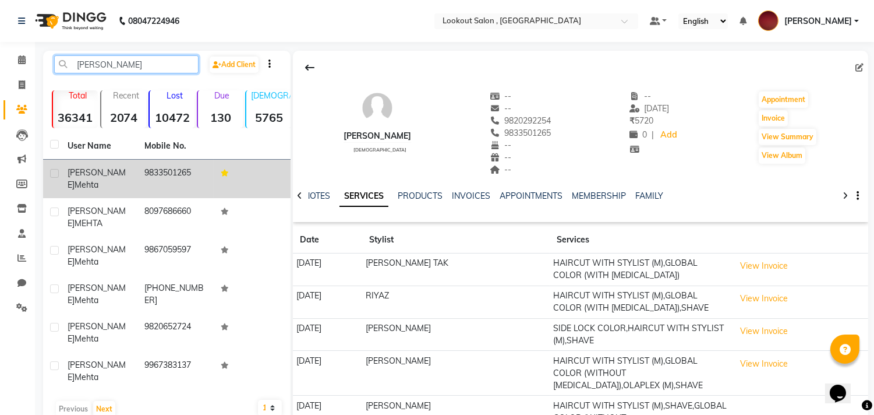
type input "[PERSON_NAME]"
click at [171, 178] on td "9833501265" at bounding box center [175, 179] width 77 height 38
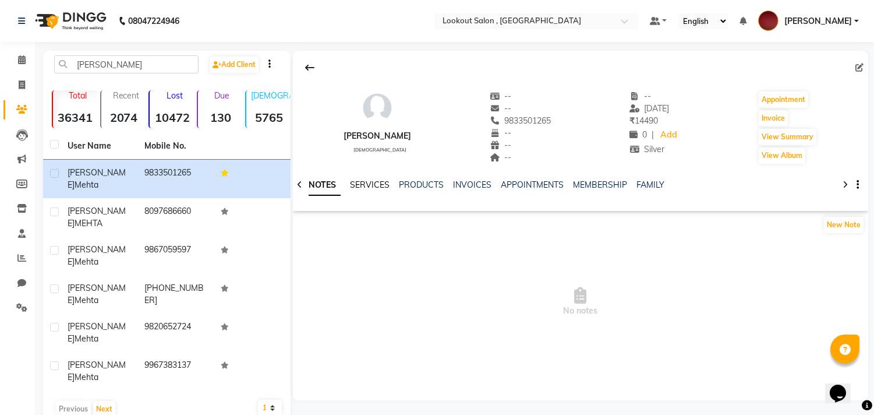
click at [357, 185] on link "SERVICES" at bounding box center [370, 184] width 40 height 10
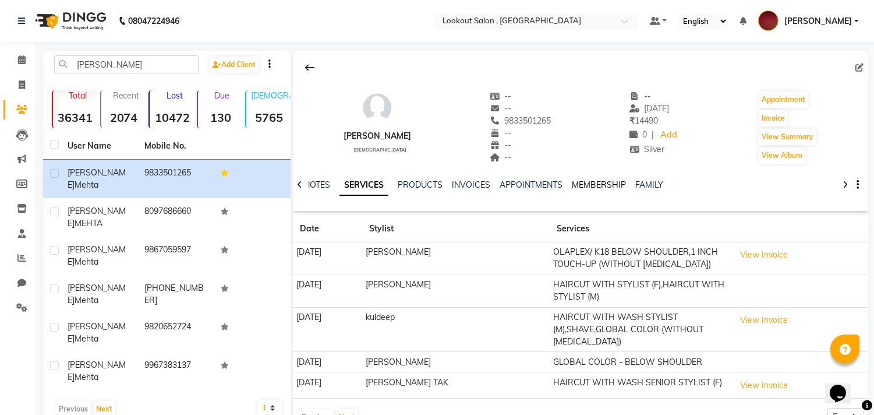
click at [585, 188] on link "MEMBERSHIP" at bounding box center [599, 184] width 54 height 10
